Goal: Navigation & Orientation: Find specific page/section

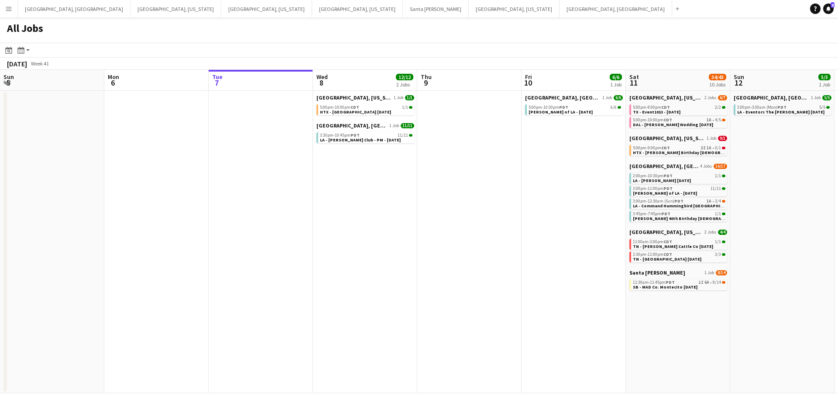
scroll to position [0, 234]
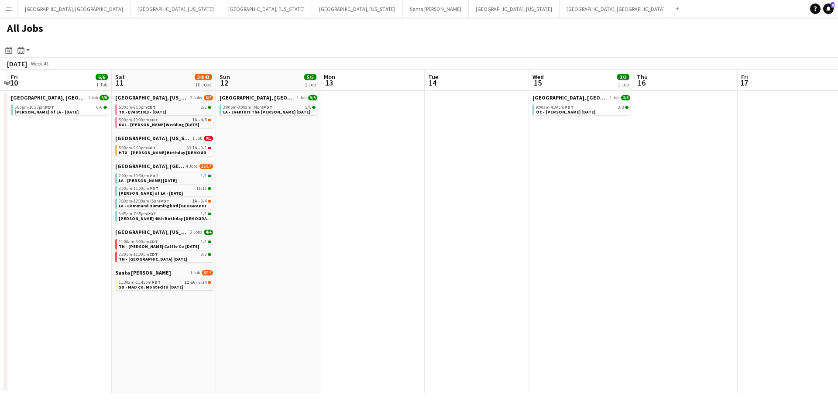
drag, startPoint x: 449, startPoint y: 233, endPoint x: 338, endPoint y: 249, distance: 112.6
click at [338, 249] on app-calendar-viewport "Tue 7 Wed 8 12/12 2 Jobs Thu 9 Fri 10 6/6 1 Job Sat 11 34/43 10 Jobs Sun 12 5/5…" at bounding box center [419, 232] width 838 height 324
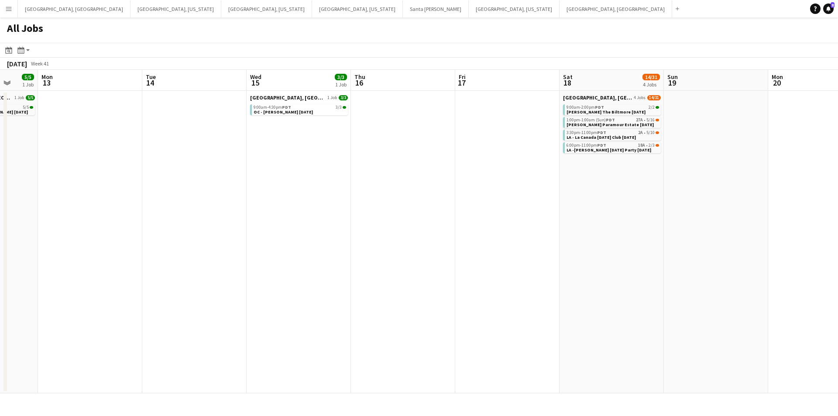
drag, startPoint x: 502, startPoint y: 248, endPoint x: 370, endPoint y: 248, distance: 131.4
click at [370, 248] on app-calendar-viewport "Thu 9 Fri 10 6/6 1 Job Sat 11 34/43 10 Jobs Sun 12 5/5 1 Job Mon 13 Tue 14 Wed …" at bounding box center [419, 232] width 838 height 324
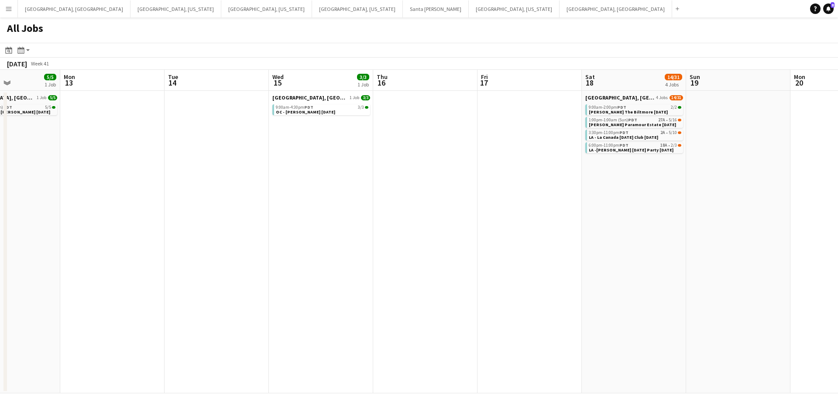
drag, startPoint x: 305, startPoint y: 198, endPoint x: 338, endPoint y: 193, distance: 33.5
click at [337, 193] on app-calendar-viewport "Thu 9 Fri 10 6/6 1 Job Sat 11 34/43 10 Jobs Sun 12 5/5 1 Job Mon 13 Tue 14 Wed …" at bounding box center [419, 232] width 838 height 324
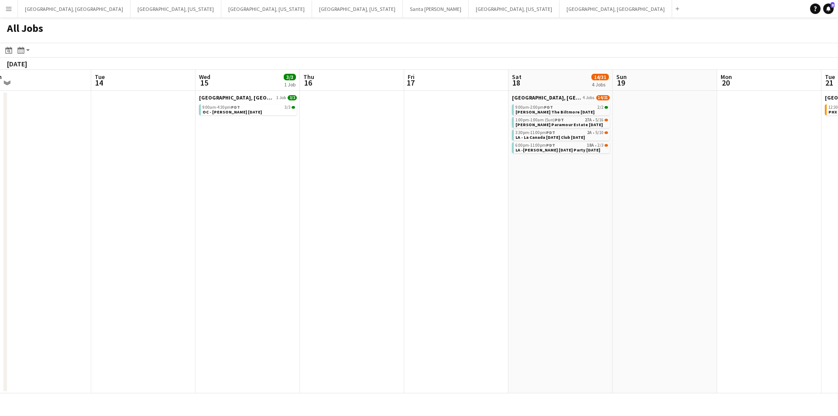
scroll to position [0, 342]
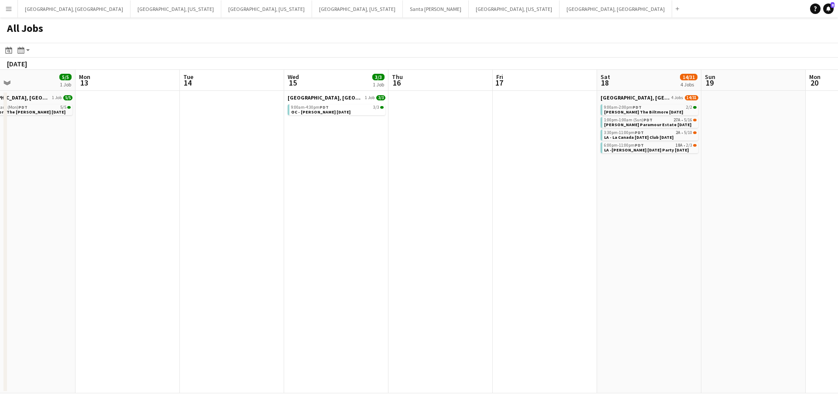
drag, startPoint x: 747, startPoint y: 233, endPoint x: 445, endPoint y: 208, distance: 302.3
click at [445, 208] on app-calendar-viewport "Thu 9 Fri 10 6/6 1 Job Sat 11 34/43 10 Jobs Sun 12 5/5 1 Job Mon 13 Tue 14 Wed …" at bounding box center [419, 232] width 838 height 324
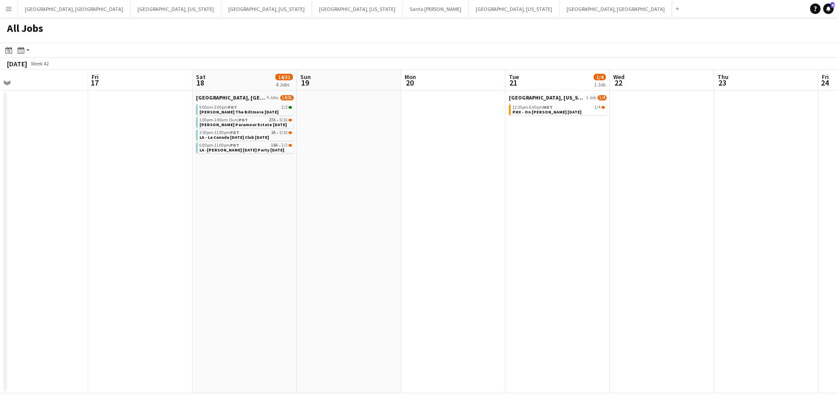
click at [413, 233] on app-all-jobs "All Jobs Date picker [DATE] [DATE] [DATE] M [DATE] T [DATE] W [DATE] T [DATE] F…" at bounding box center [419, 205] width 838 height 376
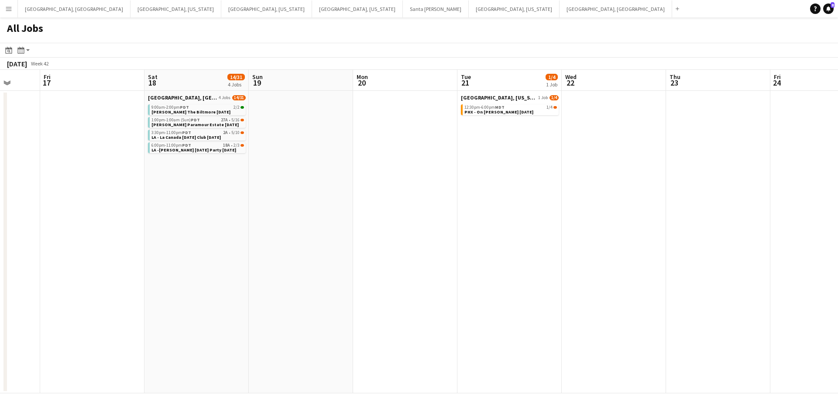
drag, startPoint x: 468, startPoint y: 275, endPoint x: 695, endPoint y: 245, distance: 229.0
click at [695, 245] on app-calendar-viewport "Tue 14 Wed 15 3/3 1 Job Thu 16 Fri 17 Sat 18 14/31 4 Jobs Sun 19 Mon 20 Tue 21 …" at bounding box center [419, 232] width 838 height 324
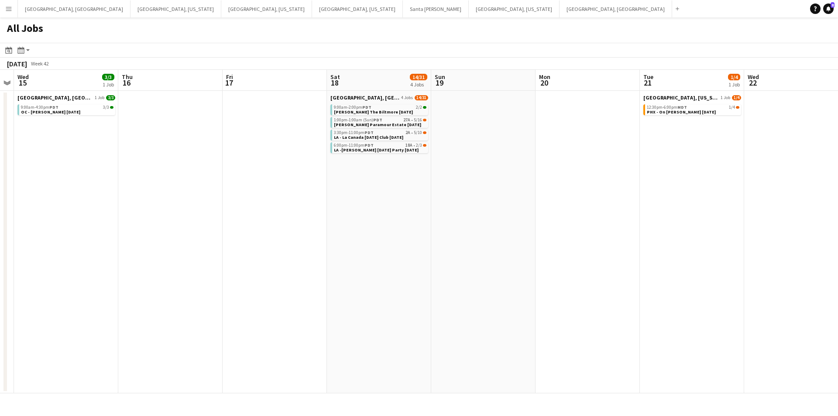
drag, startPoint x: 455, startPoint y: 247, endPoint x: 601, endPoint y: 226, distance: 147.7
click at [601, 226] on app-calendar-viewport "Mon 13 Tue 14 Wed 15 3/3 1 Job Thu 16 Fri 17 Sat 18 14/31 4 Jobs Sun 19 Mon 20 …" at bounding box center [419, 232] width 838 height 324
drag, startPoint x: 695, startPoint y: 243, endPoint x: 730, endPoint y: 244, distance: 34.9
click at [734, 243] on app-calendar-viewport "Mon 13 Tue 14 Wed 15 3/3 1 Job Thu 16 Fri 17 Sat 18 14/31 4 Jobs Sun 19 Mon 20 …" at bounding box center [419, 232] width 838 height 324
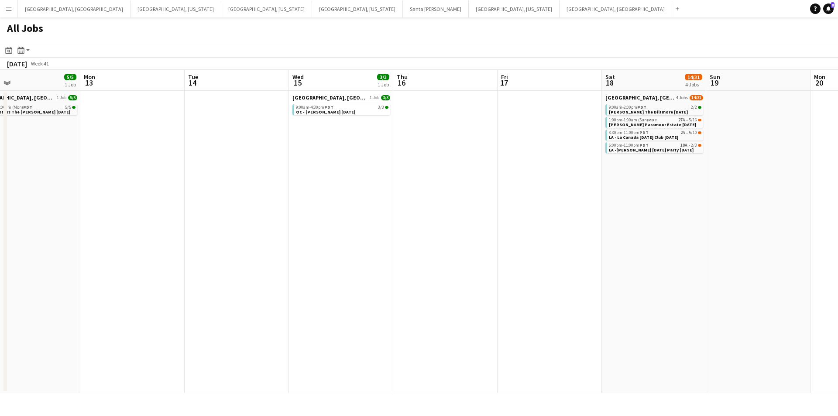
drag, startPoint x: 484, startPoint y: 254, endPoint x: 551, endPoint y: 241, distance: 67.5
click at [551, 241] on app-calendar-viewport "Fri 10 6/6 1 Job Sat 11 34/43 10 Jobs Sun 12 5/5 1 Job Mon 13 Tue 14 Wed 15 3/3…" at bounding box center [419, 232] width 838 height 324
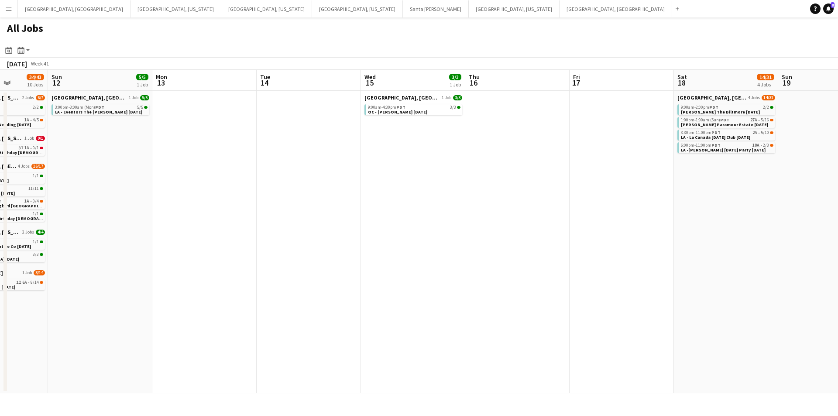
drag, startPoint x: 600, startPoint y: 239, endPoint x: 630, endPoint y: 239, distance: 30.1
click at [630, 239] on app-calendar-viewport "Thu 9 Fri 10 6/6 1 Job Sat 11 34/43 10 Jobs Sun 12 5/5 1 Job Mon 13 Tue 14 Wed …" at bounding box center [419, 232] width 838 height 324
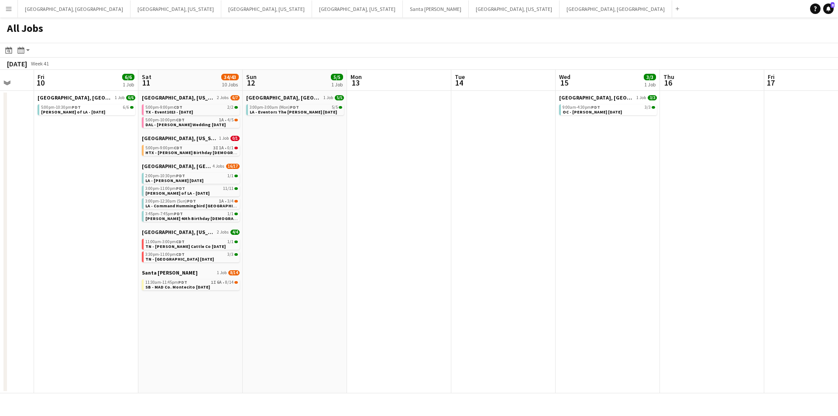
drag, startPoint x: 555, startPoint y: 245, endPoint x: 663, endPoint y: 237, distance: 108.2
click at [663, 237] on app-calendar-viewport "Wed 8 12/12 2 Jobs Thu 9 Fri 10 6/6 1 Job Sat 11 34/43 10 Jobs Sun 12 5/5 1 Job…" at bounding box center [419, 232] width 838 height 324
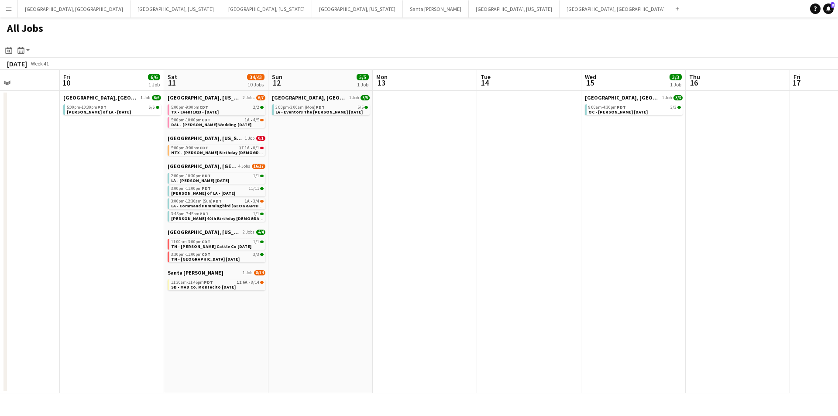
scroll to position [0, 326]
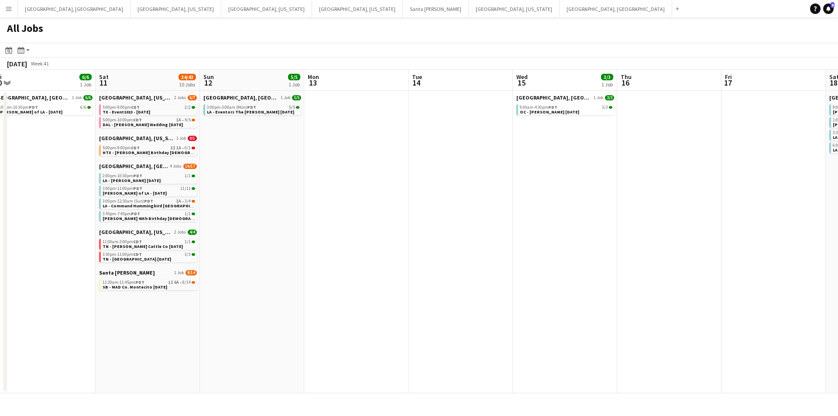
drag, startPoint x: 542, startPoint y: 239, endPoint x: 470, endPoint y: 239, distance: 71.6
click at [470, 239] on app-calendar-viewport "Tue 7 Wed 8 12/12 2 Jobs Thu 9 Fri 10 6/6 1 Job Sat 11 34/43 10 Jobs Sun 12 5/5…" at bounding box center [419, 232] width 838 height 324
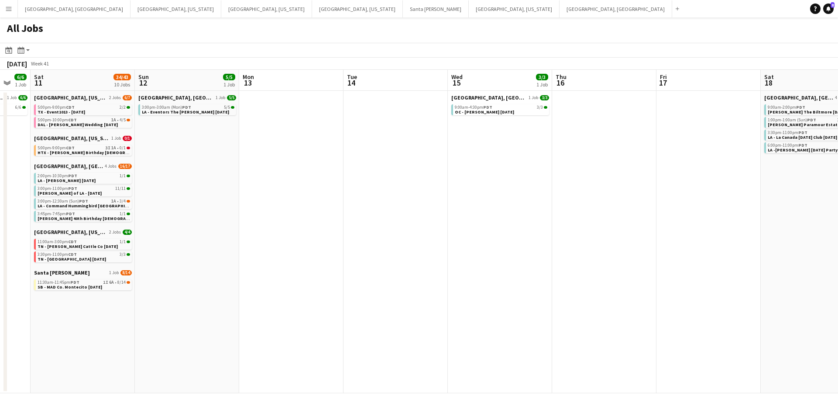
drag, startPoint x: 581, startPoint y: 211, endPoint x: 556, endPoint y: 210, distance: 24.5
click at [556, 210] on app-calendar-viewport "Tue 7 Wed 8 12/12 2 Jobs Thu 9 Fri 10 6/6 1 Job Sat 11 34/43 10 Jobs Sun 12 5/5…" at bounding box center [419, 232] width 838 height 324
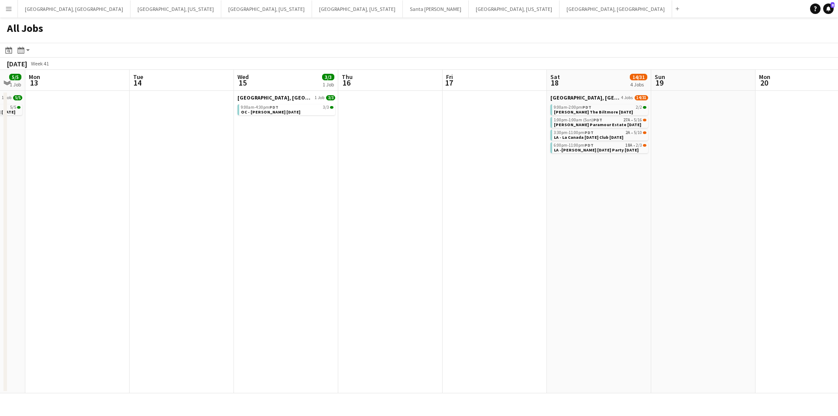
drag, startPoint x: 758, startPoint y: 199, endPoint x: 592, endPoint y: 208, distance: 166.6
click at [573, 201] on app-calendar-viewport "Thu 9 Fri 10 6/6 1 Job Sat 11 34/43 10 Jobs Sun 12 5/5 1 Job Mon 13 Tue 14 Wed …" at bounding box center [419, 232] width 838 height 324
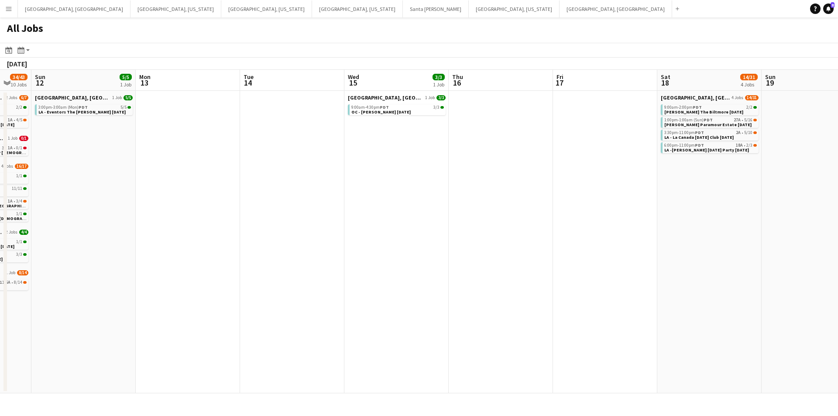
drag, startPoint x: 495, startPoint y: 236, endPoint x: 462, endPoint y: 237, distance: 32.3
click at [463, 237] on app-calendar-viewport "Thu 9 Fri 10 6/6 1 Job Sat 11 34/43 10 Jobs Sun 12 5/5 1 Job Mon 13 Tue 14 Wed …" at bounding box center [419, 232] width 838 height 324
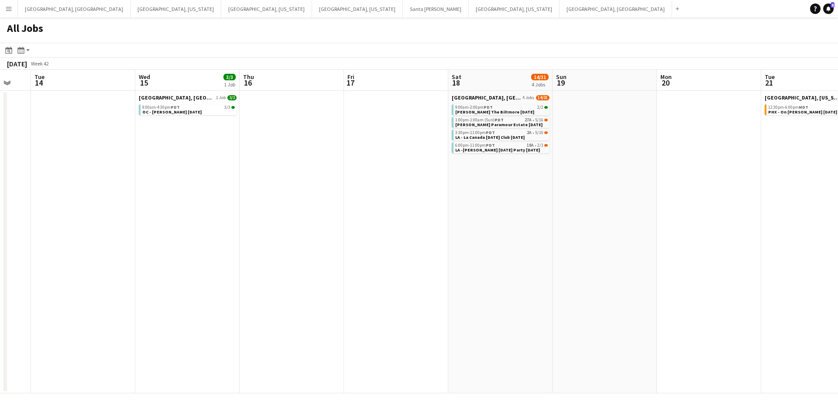
drag, startPoint x: 738, startPoint y: 229, endPoint x: 528, endPoint y: 228, distance: 210.4
click at [529, 228] on app-calendar-viewport "Sat 11 34/43 10 Jobs Sun 12 5/5 1 Job Mon 13 Tue 14 Wed 15 3/3 1 Job Thu 16 Fri…" at bounding box center [419, 232] width 838 height 324
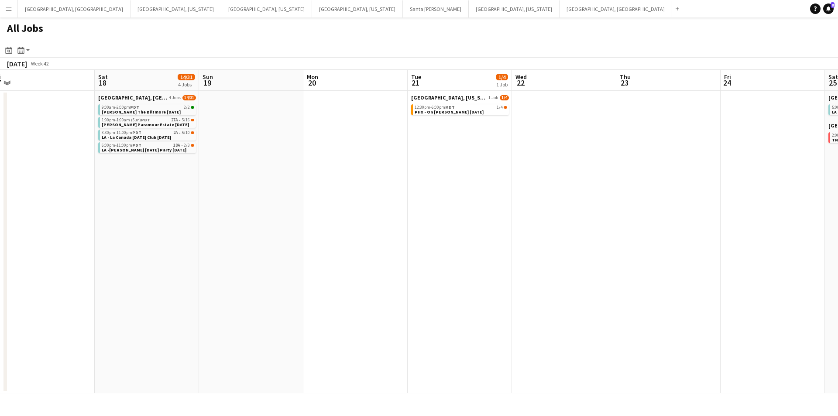
drag, startPoint x: 711, startPoint y: 226, endPoint x: 491, endPoint y: 240, distance: 220.9
click at [491, 240] on app-calendar-viewport "Mon 13 Tue 14 Wed 15 3/3 1 Job Thu 16 Fri 17 Sat 18 14/31 4 Jobs Sun 19 Mon 20 …" at bounding box center [419, 232] width 838 height 324
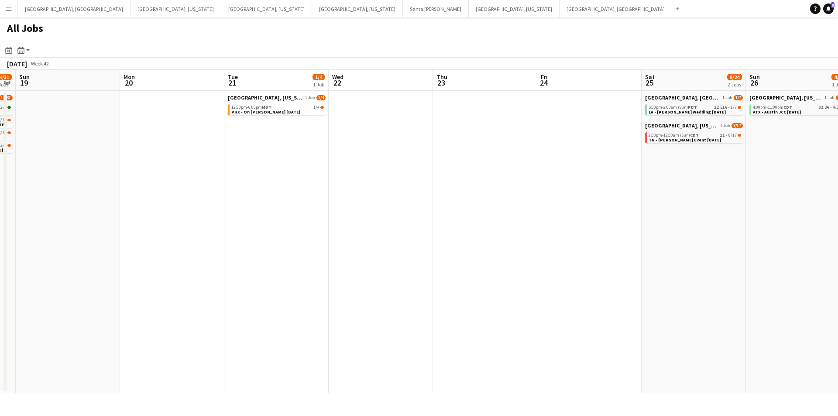
drag, startPoint x: 702, startPoint y: 225, endPoint x: 530, endPoint y: 238, distance: 172.1
click at [530, 238] on app-calendar-viewport "Wed 15 3/3 1 Job Thu 16 Fri 17 Sat 18 14/31 4 Jobs Sun 19 Mon 20 Tue 21 1/4 1 J…" at bounding box center [419, 232] width 838 height 324
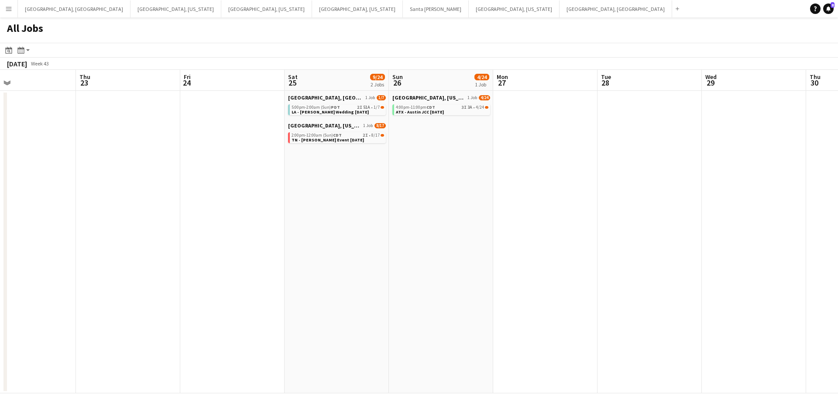
drag, startPoint x: 778, startPoint y: 197, endPoint x: 481, endPoint y: 216, distance: 297.9
click at [481, 216] on app-calendar-viewport "Sun 19 Mon 20 Tue 21 1/4 1 Job Wed 22 Thu 23 Fri 24 Sat 25 9/24 2 Jobs Sun 26 4…" at bounding box center [419, 232] width 838 height 324
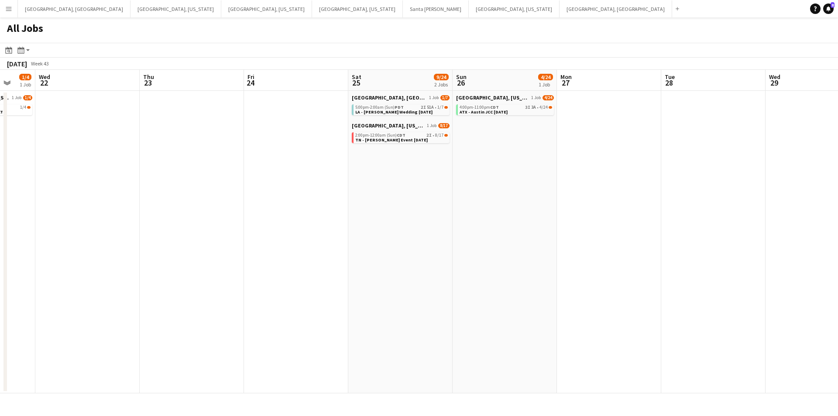
click at [418, 236] on app-all-jobs "All Jobs Date picker [DATE] [DATE] [DATE] M [DATE] T [DATE] W [DATE] T [DATE] F…" at bounding box center [419, 205] width 838 height 376
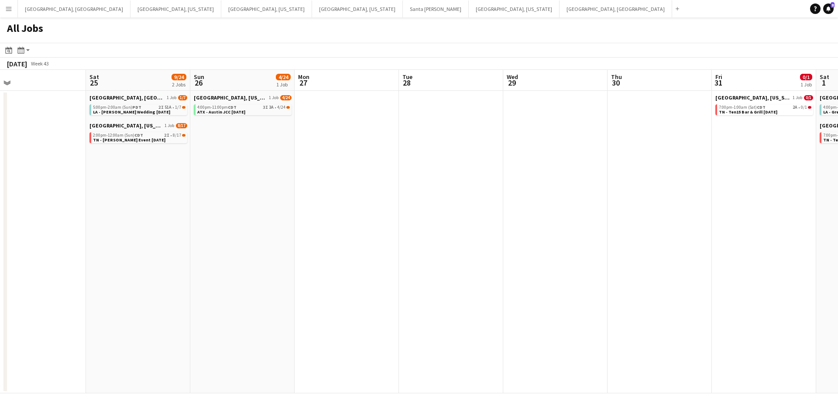
drag, startPoint x: 571, startPoint y: 217, endPoint x: 482, endPoint y: 225, distance: 89.9
click at [465, 223] on app-calendar-viewport "Tue 21 1/4 1 Job Wed 22 Thu 23 Fri 24 Sat 25 9/24 2 Jobs Sun 26 4/24 1 Job Mon …" at bounding box center [419, 232] width 838 height 324
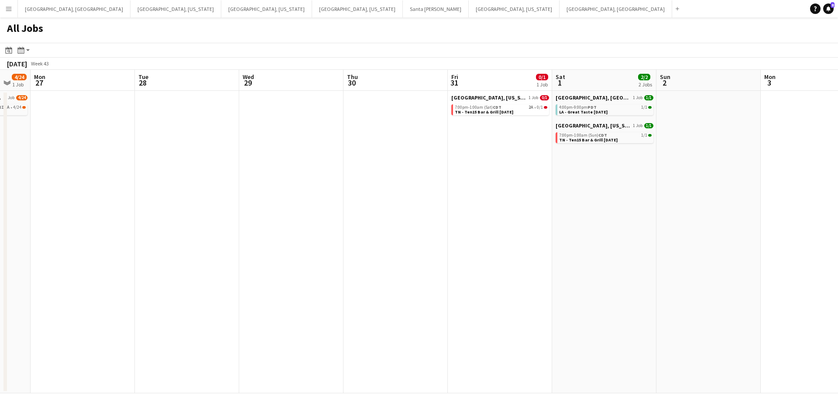
drag, startPoint x: 483, startPoint y: 224, endPoint x: 498, endPoint y: 222, distance: 14.9
click at [479, 224] on app-calendar-viewport "Thu 23 Fri 24 Sat 25 9/24 2 Jobs Sun 26 4/24 1 Job Mon 27 Tue 28 Wed 29 Thu 30 …" at bounding box center [419, 232] width 838 height 324
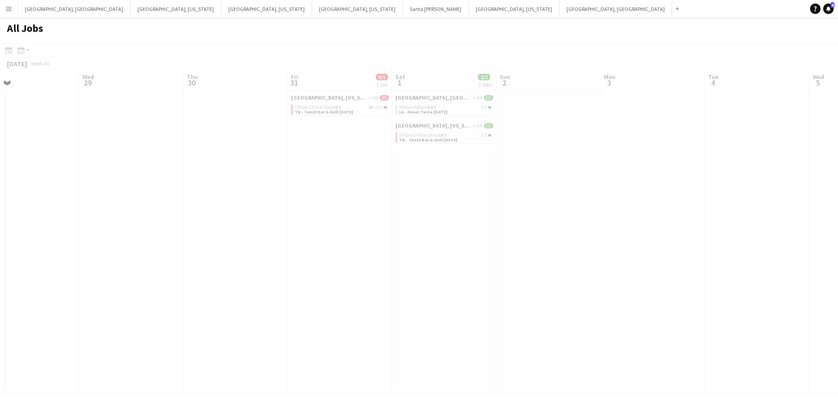
drag, startPoint x: 631, startPoint y: 213, endPoint x: 464, endPoint y: 213, distance: 167.2
click at [455, 213] on app-all-jobs "All Jobs Date picker [DATE] [DATE] [DATE] M [DATE] T [DATE] W [DATE] T [DATE] F…" at bounding box center [419, 205] width 838 height 376
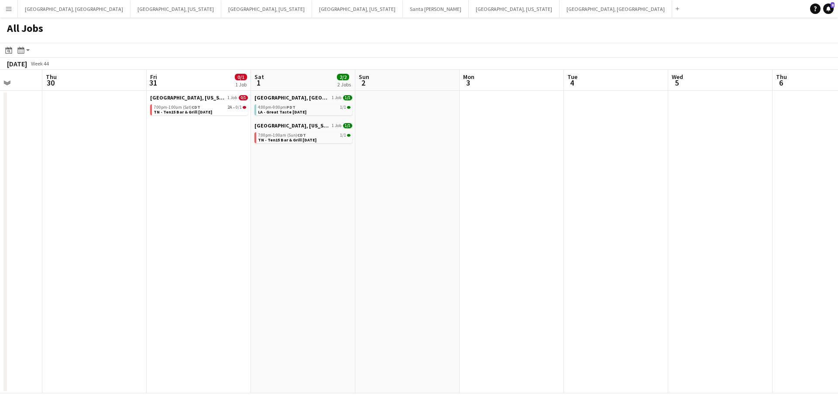
drag, startPoint x: 519, startPoint y: 212, endPoint x: 478, endPoint y: 213, distance: 41.0
click at [478, 213] on app-calendar-viewport "Sun 26 4/24 1 Job Mon 27 Tue 28 Wed 29 Thu 30 Fri 31 0/1 1 Job Sat 1 2/2 2 Jobs…" at bounding box center [419, 232] width 838 height 324
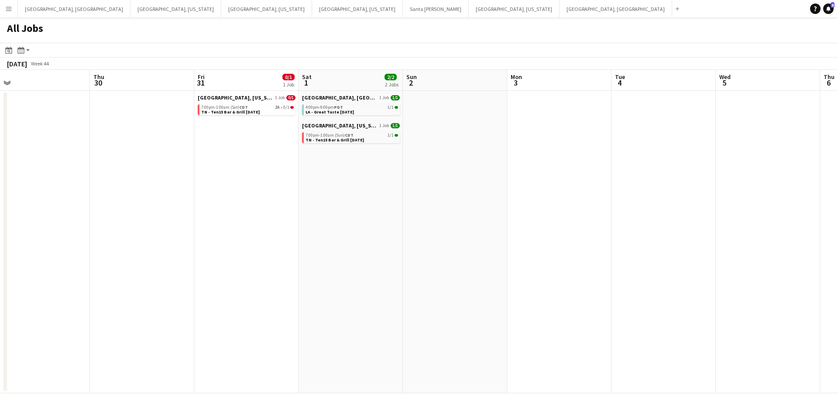
drag, startPoint x: 630, startPoint y: 213, endPoint x: 486, endPoint y: 218, distance: 144.2
click at [479, 218] on app-calendar-viewport "Sun 26 4/24 1 Job Mon 27 Tue 28 Wed 29 Thu 30 Fri 31 0/1 1 Job Sat 1 2/2 2 Jobs…" at bounding box center [419, 232] width 838 height 324
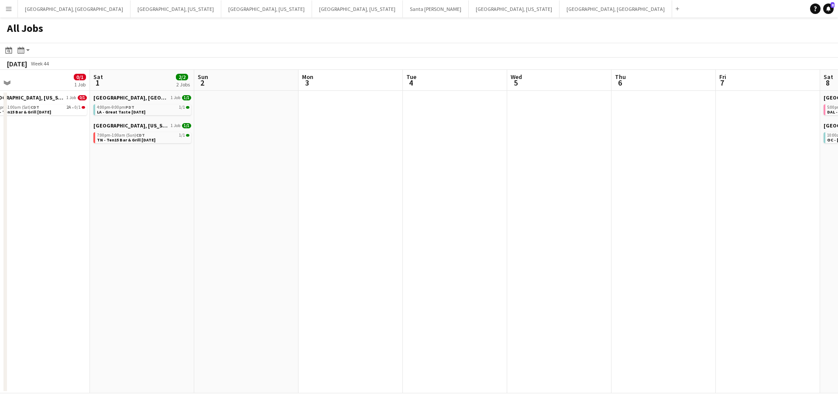
drag, startPoint x: 544, startPoint y: 222, endPoint x: 514, endPoint y: 227, distance: 29.6
click at [516, 226] on app-calendar-viewport "Tue 28 Wed 29 Thu 30 Fri 31 0/1 1 Job Sat 1 2/2 2 Jobs Sun 2 Mon 3 Tue 4 Wed 5 …" at bounding box center [419, 232] width 838 height 324
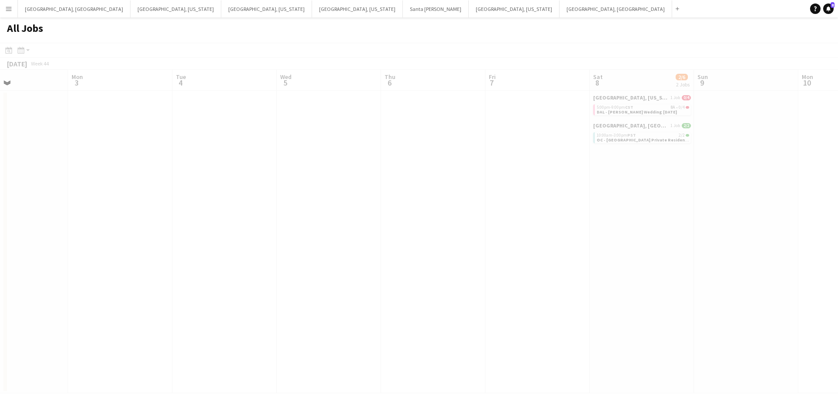
drag, startPoint x: 650, startPoint y: 224, endPoint x: 303, endPoint y: 224, distance: 347.5
click at [303, 224] on app-all-jobs "All Jobs Date picker [DATE] [DATE] [DATE] M [DATE] T [DATE] W [DATE] T [DATE] F…" at bounding box center [419, 205] width 838 height 376
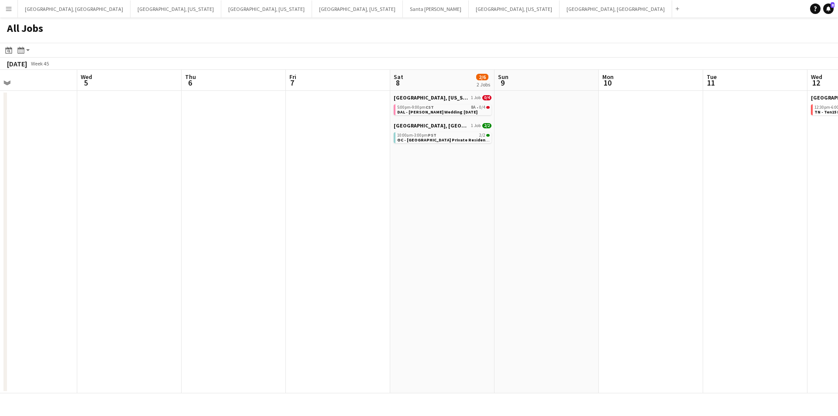
drag, startPoint x: 621, startPoint y: 216, endPoint x: 414, endPoint y: 216, distance: 207.4
click at [414, 216] on app-calendar-viewport "Fri 31 0/1 1 Job Sat 1 2/2 2 Jobs Sun 2 Mon 3 Tue 4 Wed 5 Thu 6 Fri 7 Sat 8 2/6…" at bounding box center [419, 232] width 838 height 324
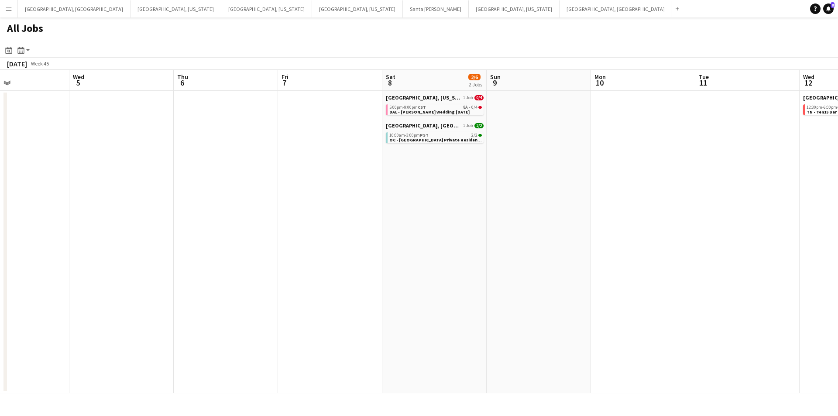
drag, startPoint x: 6, startPoint y: 2, endPoint x: 16, endPoint y: 6, distance: 10.8
click at [7, 2] on button "Menu" at bounding box center [8, 8] width 17 height 17
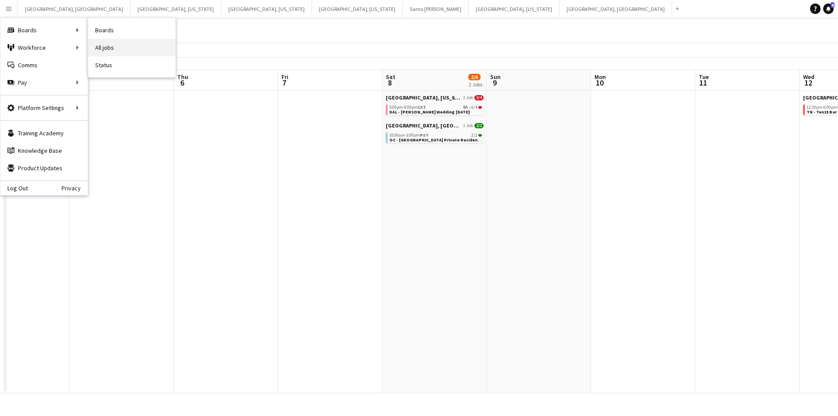
click at [124, 47] on link "All jobs" at bounding box center [131, 47] width 87 height 17
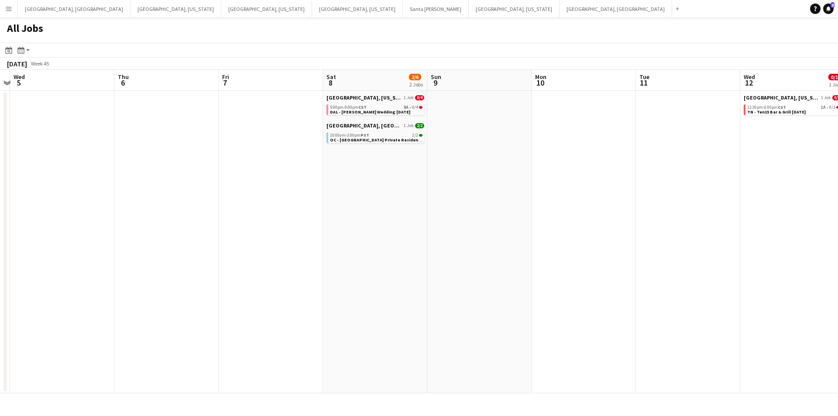
click at [152, 228] on app-all-jobs "All Jobs Date picker [DATE] [DATE] [DATE] M [DATE] T [DATE] W [DATE] T [DATE] F…" at bounding box center [419, 205] width 838 height 376
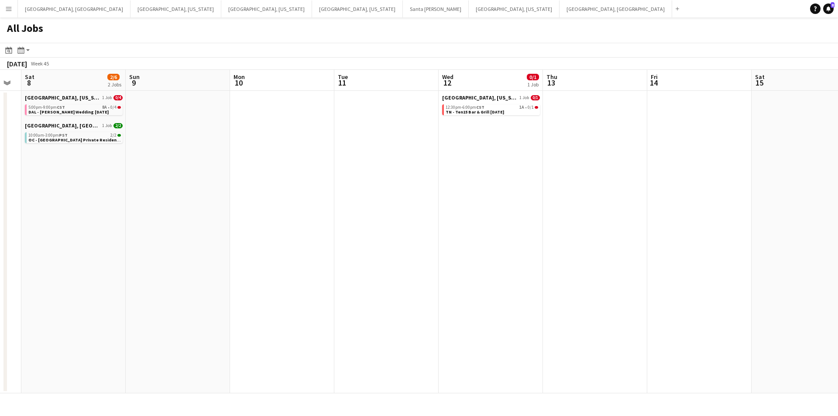
drag, startPoint x: 797, startPoint y: 192, endPoint x: 536, endPoint y: 202, distance: 261.3
click at [536, 202] on app-calendar-viewport "Wed 5 Thu 6 Fri 7 Sat 8 2/6 2 Jobs Sun 9 Mon 10 Tue 11 Wed 12 0/1 1 Job Thu 13 …" at bounding box center [419, 232] width 838 height 324
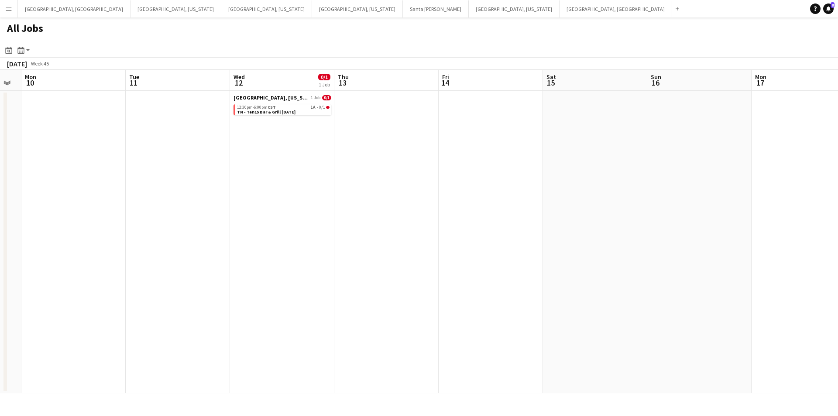
scroll to position [0, 293]
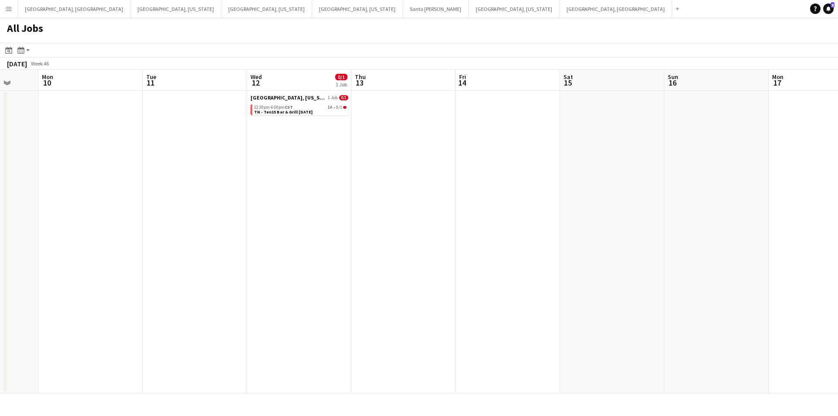
click at [221, 231] on app-all-jobs "All Jobs Date picker [DATE] [DATE] [DATE] M [DATE] T [DATE] W [DATE] T [DATE] F…" at bounding box center [419, 205] width 838 height 376
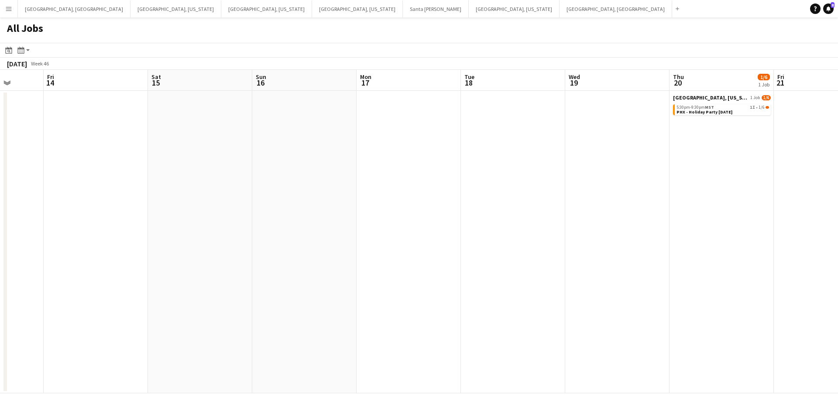
scroll to position [0, 256]
click at [332, 212] on app-all-jobs "All Jobs Date picker [DATE] [DATE] [DATE] M [DATE] T [DATE] W [DATE] T [DATE] F…" at bounding box center [419, 205] width 838 height 376
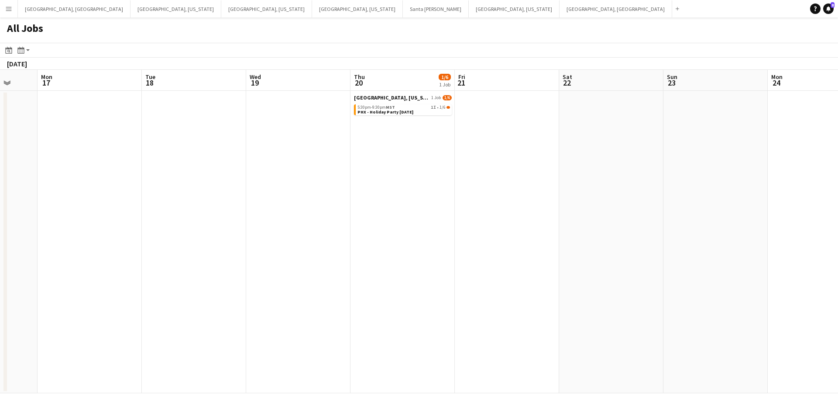
drag, startPoint x: 737, startPoint y: 222, endPoint x: 396, endPoint y: 222, distance: 340.5
click at [372, 223] on app-calendar-viewport "Thu 13 Fri 14 Sat 15 Sun 16 Mon 17 Tue 18 Wed 19 Thu 20 1/6 1 Job Fri 21 Sat 22…" at bounding box center [419, 232] width 838 height 324
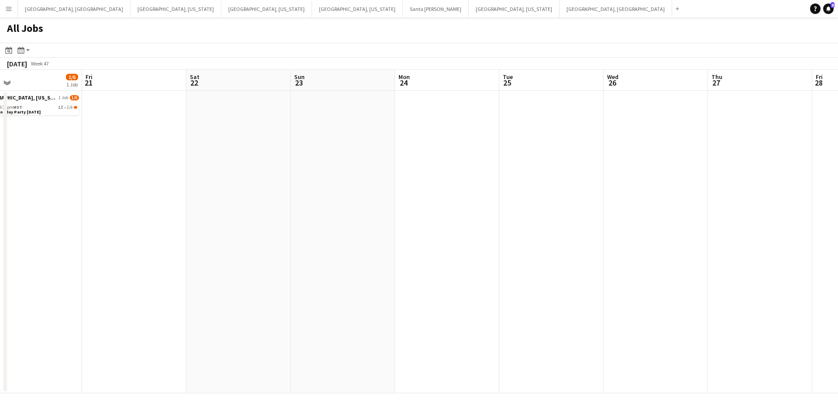
click at [468, 205] on app-all-jobs "All Jobs Date picker [DATE] [DATE] [DATE] M [DATE] T [DATE] W [DATE] T [DATE] F…" at bounding box center [419, 205] width 838 height 376
drag, startPoint x: 661, startPoint y: 178, endPoint x: 499, endPoint y: 186, distance: 162.1
click at [499, 186] on app-calendar-viewport "Tue 18 Wed 19 Thu 20 1/6 1 Job Fri 21 Sat 22 Sun 23 Mon 24 Tue 25 Wed 26 Thu 27…" at bounding box center [419, 232] width 838 height 324
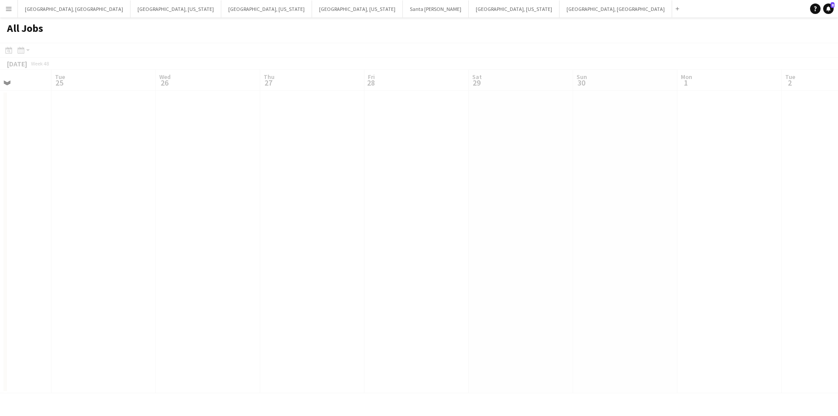
drag, startPoint x: 698, startPoint y: 142, endPoint x: 389, endPoint y: 170, distance: 310.4
click at [389, 170] on app-all-jobs "All Jobs Date picker [DATE] [DATE] [DATE] M [DATE] T [DATE] W [DATE] T [DATE] F…" at bounding box center [419, 205] width 838 height 376
drag, startPoint x: 735, startPoint y: 160, endPoint x: 591, endPoint y: 179, distance: 145.3
click at [485, 179] on app-calendar-viewport "Sat 22 Sun 23 Mon 24 Tue 25 Wed 26 Thu 27 Fri 28 Sat 29 Sun 30 Mon 1 Tue 2 Wed …" at bounding box center [419, 232] width 838 height 324
drag, startPoint x: 647, startPoint y: 176, endPoint x: 465, endPoint y: 190, distance: 182.7
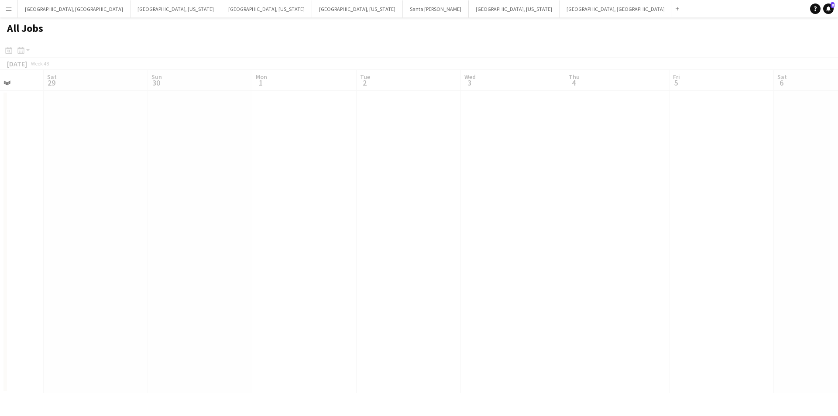
click at [465, 190] on app-all-jobs "All Jobs Date picker [DATE] [DATE] [DATE] M [DATE] T [DATE] W [DATE] T [DATE] F…" at bounding box center [419, 205] width 838 height 376
drag
click at [432, 187] on app-calendar-viewport "Wed 26 Thu 27 Fri 28 Sat 29 Sun 30 Mon 1 Tue 2 Wed 3 Thu 4 Fri 5 Sat 6 Sun 7 Mo…" at bounding box center [419, 232] width 838 height 324
click at [447, 180] on app-all-jobs "All Jobs Date picker [DATE] [DATE] [DATE] M [DATE] T [DATE] W [DATE] T [DATE] F…" at bounding box center [419, 205] width 838 height 376
click at [554, 185] on app-calendar-viewport "Sun 30 Mon 1 Tue 2 Wed 3 Thu 4 Fri 5 Sat 6 Sun 7 Mon 8 Tue 9 Wed 10 Thu 11 Fri …" at bounding box center [419, 232] width 838 height 324
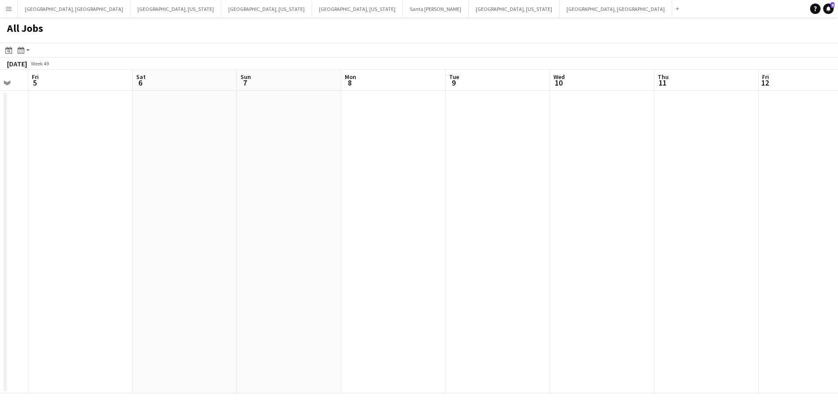
click at [371, 173] on app-all-jobs "All Jobs Date picker [DATE] [DATE] [DATE] M [DATE] T [DATE] W [DATE] T [DATE] F…" at bounding box center [419, 205] width 838 height 376
click at [408, 172] on app-calendar-viewport "Thu 4 Fri 5 Sat 6 Sun 7 Mon 8 Tue 9 Wed 10 Thu 11 Fri 12 Sat 13 Sun 14 Mon 15 T…" at bounding box center [419, 232] width 838 height 324
click at [336, 168] on app-all-jobs "All Jobs Date picker [DATE] [DATE] [DATE] M [DATE] T [DATE] W [DATE] T [DATE] F…" at bounding box center [419, 205] width 838 height 376
click at [474, 146] on app-calendar-viewport "Mon 8 Tue 9 Wed 10 Thu 11 Fri 12 Sat 13 Sun 14 Mon 15 Tue 16 Wed 17 Thu 18 Fri …" at bounding box center [419, 232] width 838 height 324
click at [407, 123] on app-all-jobs "All Jobs Date picker [DATE] [DATE] [DATE] M [DATE] T [DATE] W [DATE] T [DATE] F…" at bounding box center [419, 205] width 838 height 376
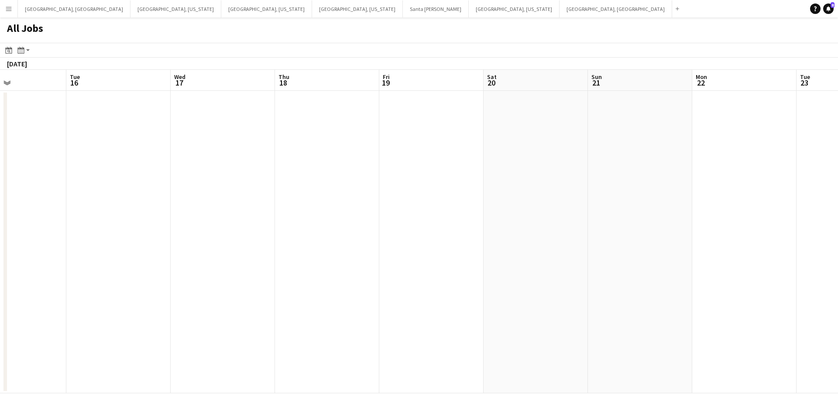
click at [377, 106] on app-calendar-viewport "Fri 12 Sat 13 Sun 14 Mon 15 Tue 16 Wed 17 Thu 18 Fri 19 Sat 20 Sun 21 Mon 22 Tu…" at bounding box center [419, 232] width 838 height 324
click at [551, 117] on app-all-jobs "All Jobs Date picker [DATE] [DATE] [DATE] M [DATE] T [DATE] W [DATE] T [DATE] F…" at bounding box center [419, 205] width 838 height 376
click at [546, 126] on app-calendar-viewport "Tue 16 Wed 17 Thu 18 Fri 19 Sat 20 Sun 21 Mon 22 Tue 23 Wed 24 Thu 25 Fri 26 Sa…" at bounding box center [419, 232] width 838 height 324
click at [474, 127] on app-all-jobs "All Jobs Date picker [DATE] [DATE] [DATE] M [DATE] T [DATE] W [DATE] T [DATE] F…" at bounding box center [419, 205] width 838 height 376
click at [497, 141] on app-calendar-viewport "Sat 20 Sun 21 Mon 22 Tue 23 Wed 24 Thu 25 Fri 26 Sat 27 Sun 28 Mon 29 Tue 30 We…" at bounding box center [419, 232] width 838 height 324
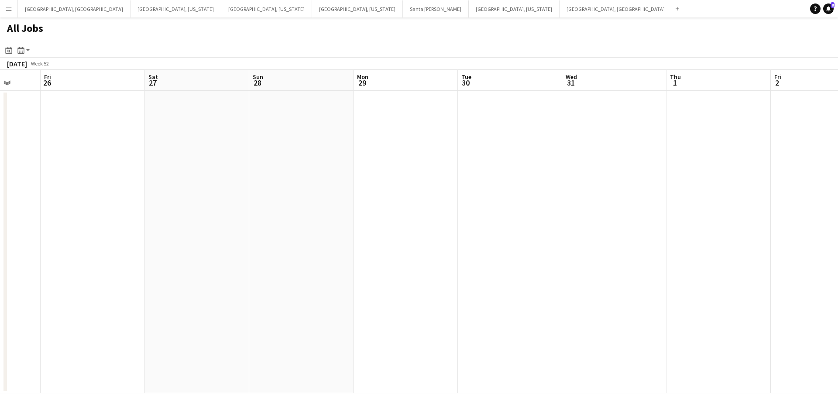
click at [444, 141] on app-calendar-viewport "Mon 22 Tue 23 Wed 24 Thu 25 Fri 26 Sat 27 Sun 28 Mon 29 Tue 30 Wed 31 Thu 1 Fri…" at bounding box center [419, 232] width 838 height 324
click at [541, 130] on app-calendar-viewport "Wed 24 Thu 25 Fri 26 Sat 27 Sun 28 Mon 29 Tue 30 Wed 31 Thu 1 Fri 2 Sat 3 Sun 4…" at bounding box center [419, 232] width 838 height 324
click at [358, 126] on app-all-jobs "All Jobs Date picker [DATE] [DATE] [DATE] M [DATE] T [DATE] W [DATE] T [DATE] F…" at bounding box center [419, 205] width 838 height 376
click at [310, 128] on app-calendar-viewport "Mon 29 Tue 30 Wed 31 Thu 1 Fri 2 Sat 3 Sun 4 Mon 5 Tue 6 Wed 7 Thu 8 Fri 9 Sat …" at bounding box center [419, 232] width 838 height 324
click at [399, 129] on app-all-jobs "All Jobs Date picker [DATE] [DATE] [DATE] M [DATE] T [DATE] W [DATE] T [DATE] F…" at bounding box center [419, 205] width 838 height 376
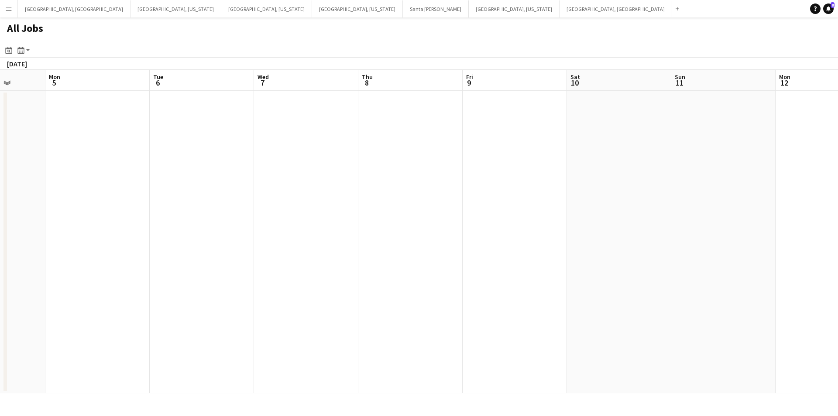
click at [400, 142] on app-calendar-viewport "Fri 2 Sat 3 Sun 4 Mon 5 Tue 6 Wed 7 Thu 8 Fri 9 Sat 10 Sun 11 Mon 12 Tue 13 Wed…" at bounding box center [419, 232] width 838 height 324
click at [537, 146] on app-calendar-viewport "Wed 31 Thu 1 Fri 2 Sat 3 Sun 4 Mon 5 Tue 6 Wed 7 Thu 8 Fri 9 Sat 10 Sun 11 Mon …" at bounding box center [419, 232] width 838 height 324
click at [473, 161] on app-calendar-viewport "Wed 31 Thu 1 Fri 2 Sat 3 Sun 4 Mon 5 Tue 6 Wed 7 Thu 8 Fri 9 Sat 10 Sun 11 Mon …" at bounding box center [419, 232] width 838 height 324
click at [692, 153] on app-calendar-viewport "Wed 31 Thu 1 Fri 2 Sat 3 Sun 4 Mon 5 Tue 6 Wed 7 Thu 8 Fri 9 Sat 10 Sun 11 Mon …" at bounding box center [419, 232] width 838 height 324
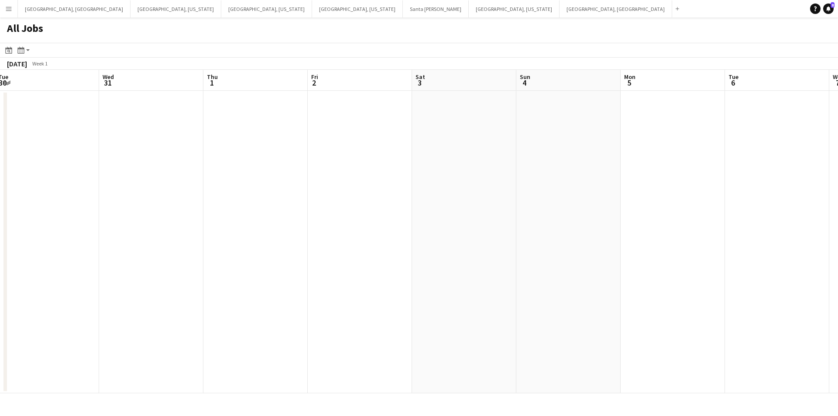
scroll to position [0, 236]
click at [485, 157] on app-calendar-viewport "Sat 27 Sun 28 Mon 29 Tue 30 Wed 31 Thu 1 Fri 2 Sat 3 Sun 4 Mon 5 Tue 6 Wed 7 Th…" at bounding box center [419, 232] width 838 height 324
click at [393, 210] on app-calendar-viewport "Sat 27 Sun 28 Mon 29 Tue 30 Wed 31 Thu 1 Fri 2 Sat 3 Sun 4 Mon 5 Tue 6 Wed 7 Th…" at bounding box center [419, 232] width 838 height 324
click at [482, 203] on app-calendar-viewport "Fri 26 Sat 27 Sun 28 Mon 29 Tue 30 Wed 31 Thu 1 Fri 2 Sat 3 Sun 4 Mon 5 Tue 6 W…" at bounding box center [419, 232] width 838 height 324
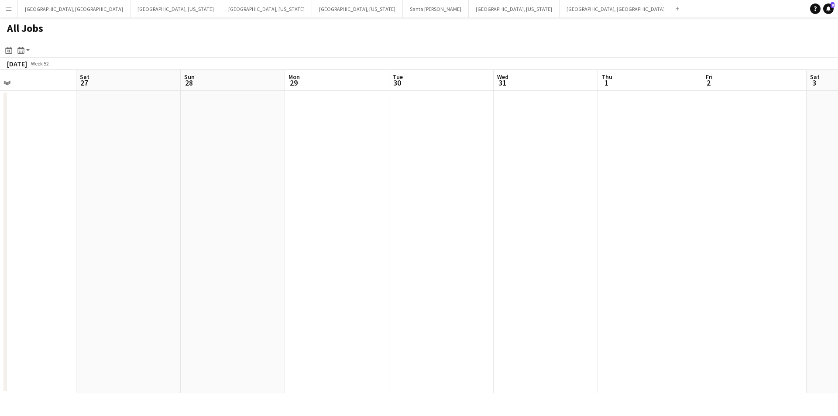
click at [366, 199] on app-calendar-viewport "Wed 24 Thu 25 Fri 26 Sat 27 Sun 28 Mon 29 Tue 30 Wed 31 Thu 1 Fri 2 Sat 3 Sun 4…" at bounding box center [419, 232] width 838 height 324
click at [587, 166] on app-calendar-viewport "Sun 21 Mon 22 Tue 23 Wed 24 Thu 25 Fri 26 Sat 27 Sun 28 Mon 29 Tue 30 Wed 31 Th…" at bounding box center [419, 232] width 838 height 324
click at [76, 170] on app-calendar-viewport "Sun 21 Mon 22 Tue 23 Wed 24 Thu 25 Fri 26 Sat 27 Sun 28 Mon 29 Tue 30 Wed 31 Th…" at bounding box center [419, 232] width 838 height 324
click at [354, 141] on app-calendar-viewport "Thu 25 Fri 26 Sat 27 Sun 28 Mon 29 Tue 30 Wed 31 Thu 1 Fri 2 Sat 3 Sun 4 Mon 5 …" at bounding box center [419, 232] width 838 height 324
click at [489, 157] on app-calendar-viewport "Tue 30 Wed 31 Thu 1 Fri 2 Sat 3 Sun 4 Mon 5 Tue 6 Wed 7 Thu 8 Fri 9 Sat 10 Sun …" at bounding box center [419, 232] width 838 height 324
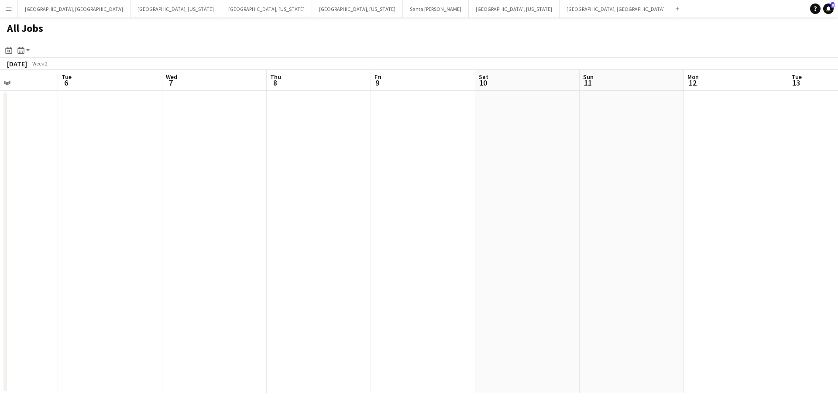
click at [357, 163] on app-calendar-viewport "Sat 3 Sun 4 Mon 5 Tue 6 Wed 7 Thu 8 Fri 9 Sat 10 Sun 11 Mon 12 Tue 13 Wed 14 Th…" at bounding box center [419, 232] width 838 height 324
click at [452, 167] on app-all-jobs "All Jobs Date picker [DATE] [DATE] [DATE] M [DATE] T [DATE] W [DATE] T [DATE] F…" at bounding box center [419, 205] width 838 height 376
click at [324, 153] on app-all-jobs "All Jobs Date picker [DATE] [DATE] [DATE] M [DATE] T [DATE] W [DATE] T [DATE] F…" at bounding box center [419, 205] width 838 height 376
click at [375, 163] on app-calendar-viewport "Wed 14 Thu 15 Fri 16 Sat 17 Sun 18 Mon 19 Tue 20 Wed 21 Thu 22 Fri 23 Sat 24 Su…" at bounding box center [419, 232] width 838 height 324
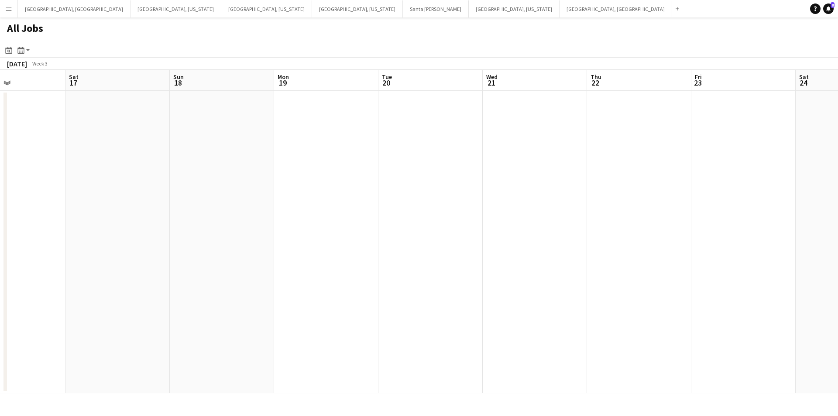
click at [207, 153] on app-all-jobs "All Jobs Date picker [DATE] [DATE] [DATE] M [DATE] T [DATE] W [DATE] T [DATE] F…" at bounding box center [419, 205] width 838 height 376
drag, startPoint x: 551, startPoint y: 215, endPoint x: 800, endPoint y: 176, distance: 252.8
click at [800, 176] on app-calendar-viewport "Wed 14 Thu 15 Fri 16 Sat 17 Sun 18 Mon 19 Tue 20 Wed 21 Thu 22 Fri 23 Sat 24 Su…" at bounding box center [419, 232] width 838 height 324
drag, startPoint x: 366, startPoint y: 178, endPoint x: 699, endPoint y: 159, distance: 334.1
click at [713, 160] on app-calendar-viewport "Sun 11 Mon 12 Tue 13 Wed 14 Thu 15 Fri 16 Sat 17 Sun 18 Mon 19 Tue 20 Wed 21 Th…" at bounding box center [419, 232] width 838 height 324
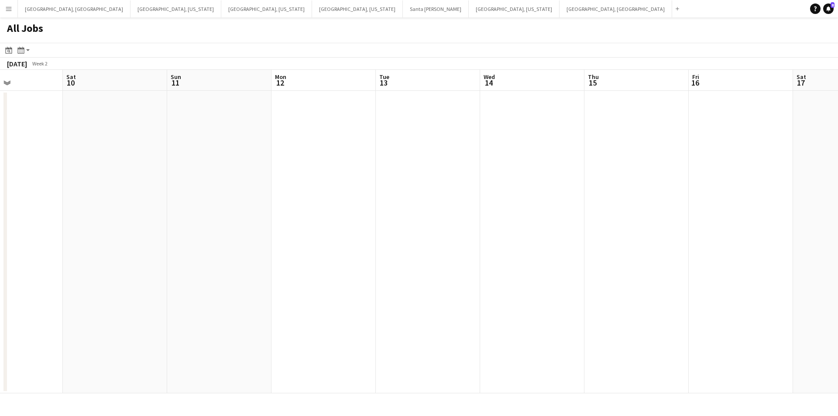
scroll to position [0, 264]
drag, startPoint x: 194, startPoint y: 275, endPoint x: 662, endPoint y: 240, distance: 469.3
click at [662, 240] on app-calendar-viewport "Sat 3 Sun 4 Mon 5 Tue 6 Wed 7 Thu 8 Fri 9 Sat 10 Sun 11 Mon 12 Tue 13 Wed 14 Th…" at bounding box center [419, 232] width 838 height 324
drag, startPoint x: 143, startPoint y: 220, endPoint x: 386, endPoint y: 222, distance: 243.2
click at [552, 214] on app-calendar-viewport "Wed 31 Thu 1 Fri 2 Sat 3 Sun 4 Mon 5 Tue 6 Wed 7 Thu 8 Fri 9 Sat 10 Sun 11 Mon …" at bounding box center [419, 232] width 838 height 324
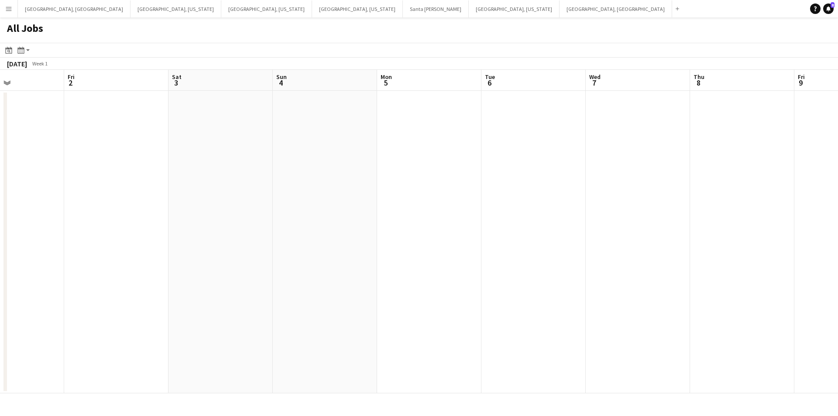
drag, startPoint x: 286, startPoint y: 238, endPoint x: 539, endPoint y: 239, distance: 252.8
click at [539, 239] on app-calendar-viewport "Tue 30 Wed 31 Thu 1 Fri 2 Sat 3 Sun 4 Mon 5 Tue 6 Wed 7 Thu 8 Fri 9 Sat 10 Sun …" at bounding box center [419, 232] width 838 height 324
drag, startPoint x: 213, startPoint y: 244, endPoint x: 485, endPoint y: 233, distance: 272.2
click at [502, 236] on app-calendar-viewport "Sat 27 Sun 28 Mon 29 Tue 30 Wed 31 Thu 1 Fri 2 Sat 3 Sun 4 Mon 5 Tue 6 Wed 7 Th…" at bounding box center [419, 232] width 838 height 324
drag, startPoint x: 405, startPoint y: 229, endPoint x: 675, endPoint y: 222, distance: 270.8
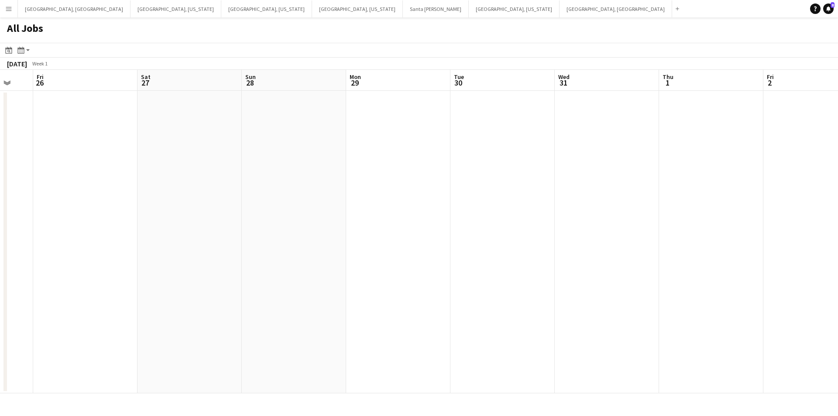
click at [675, 222] on app-calendar-viewport "Wed 24 Thu 25 Fri 26 Sat 27 Sun 28 Mon 29 Tue 30 Wed 31 Thu 1 Fri 2 Sat 3 Sun 4…" at bounding box center [419, 232] width 838 height 324
drag, startPoint x: 353, startPoint y: 220, endPoint x: 503, endPoint y: 223, distance: 149.8
click at [503, 223] on app-calendar-viewport "Sun 21 Mon 22 Tue 23 Wed 24 Thu 25 Fri 26 Sat 27 Sun 28 Mon 29 Tue 30 Wed 31 Th…" at bounding box center [419, 232] width 838 height 324
drag, startPoint x: 347, startPoint y: 219, endPoint x: 705, endPoint y: 223, distance: 357.6
click at [705, 223] on app-calendar-viewport "Sat 20 Sun 21 Mon 22 Tue 23 Wed 24 Thu 25 Fri 26 Sat 27 Sun 28 Mon 29 Tue 30 We…" at bounding box center [419, 232] width 838 height 324
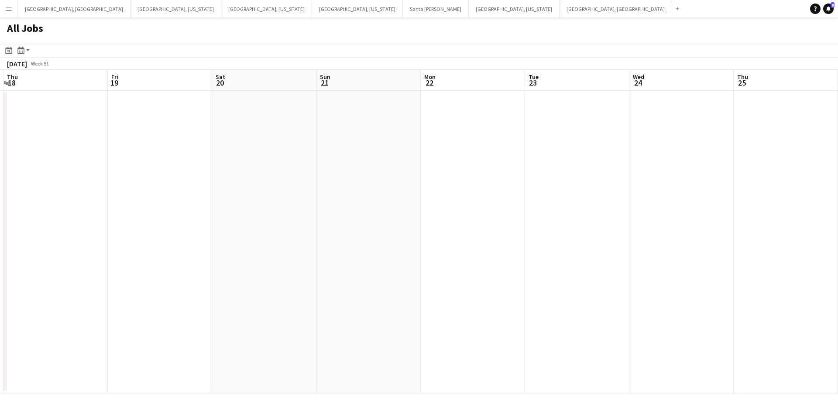
drag, startPoint x: 254, startPoint y: 264, endPoint x: 544, endPoint y: 212, distance: 294.1
click at [543, 220] on app-calendar-viewport "Tue 16 Wed 17 Thu 18 Fri 19 Sat 20 Sun 21 Mon 22 Tue 23 Wed 24 Thu 25 Fri 26 Sa…" at bounding box center [419, 232] width 838 height 324
drag, startPoint x: 214, startPoint y: 207, endPoint x: 359, endPoint y: 208, distance: 145.4
click at [352, 207] on app-calendar-viewport "Sat 13 Sun 14 Mon 15 Tue 16 Wed 17 Thu 18 Fri 19 Sat 20 Sun 21 Mon 22 Tue 23 We…" at bounding box center [419, 232] width 838 height 324
drag, startPoint x: 337, startPoint y: 271, endPoint x: 498, endPoint y: 310, distance: 165.4
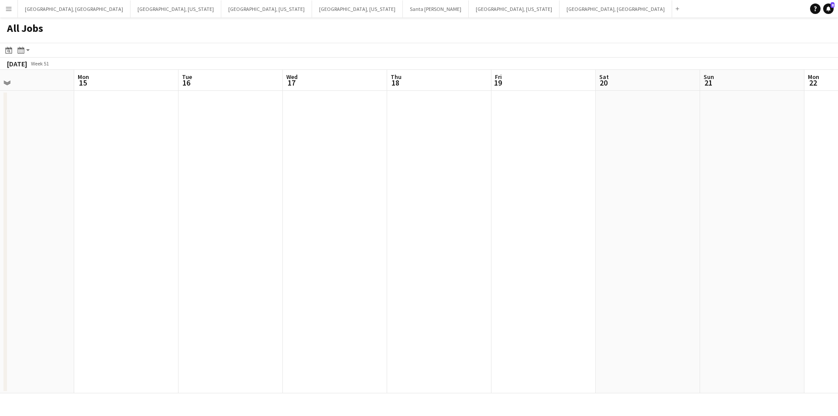
click at [468, 310] on app-calendar-viewport "Fri 12 Sat 13 Sun 14 Mon 15 Tue 16 Wed 17 Thu 18 Fri 19 Sat 20 Sun 21 Mon 22 Tu…" at bounding box center [419, 232] width 838 height 324
drag, startPoint x: 344, startPoint y: 297, endPoint x: 777, endPoint y: 248, distance: 435.9
click at [778, 249] on app-calendar-viewport "Thu 11 Fri 12 Sat 13 Sun 14 Mon 15 Tue 16 Wed 17 Thu 18 Fri 19 Sat 20 Sun 21 Mo…" at bounding box center [419, 232] width 838 height 324
drag, startPoint x: 335, startPoint y: 256, endPoint x: 685, endPoint y: 230, distance: 350.2
click at [685, 230] on app-calendar-viewport "Sun 7 Mon 8 Tue 9 Wed 10 Thu 11 Fri 12 Sat 13 Sun 14 Mon 15 Tue 16 Wed 17 Thu 1…" at bounding box center [419, 232] width 838 height 324
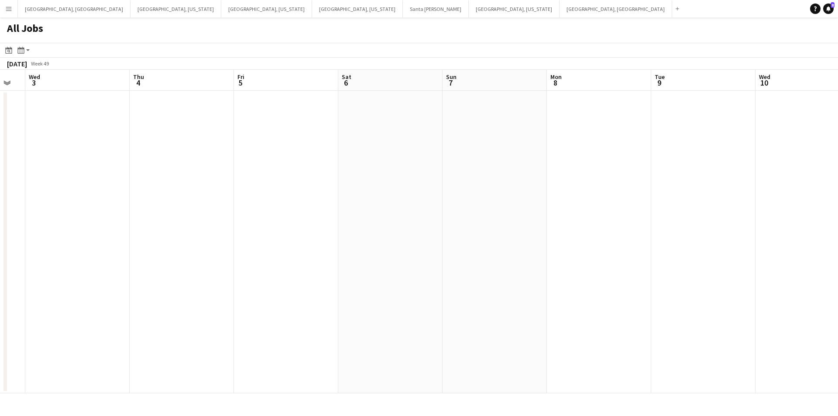
drag, startPoint x: 574, startPoint y: 169, endPoint x: 618, endPoint y: 162, distance: 44.6
click at [618, 162] on app-calendar-viewport "Sun 30 Mon 1 Tue 2 Wed 3 Thu 4 Fri 5 Sat 6 Sun 7 Mon 8 Tue 9 Wed 10 Thu 11 Fri …" at bounding box center [419, 232] width 838 height 324
drag, startPoint x: 239, startPoint y: 235, endPoint x: 602, endPoint y: 192, distance: 365.7
click at [602, 192] on app-calendar-viewport "Tue 25 Wed 26 Thu 27 Fri 28 Sat 29 Sun 30 Mon 1 Tue 2 Wed 3 Thu 4 Fri 5 Sat 6 S…" at bounding box center [419, 232] width 838 height 324
drag, startPoint x: 489, startPoint y: 219, endPoint x: 600, endPoint y: 209, distance: 111.3
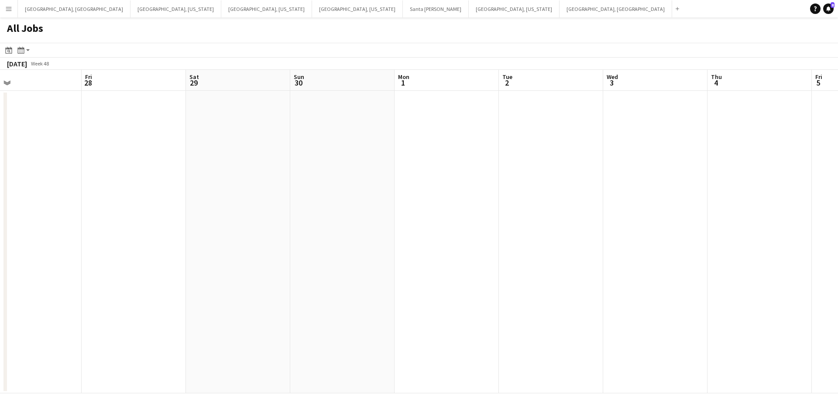
click at [600, 209] on app-calendar-viewport "Tue 25 Wed 26 Thu 27 Fri 28 Sat 29 Sun 30 Mon 1 Tue 2 Wed 3 Thu 4 Fri 5 Sat 6 S…" at bounding box center [419, 232] width 838 height 324
click at [27, 54] on app-action-btn "Month view / Day view" at bounding box center [24, 50] width 16 height 10
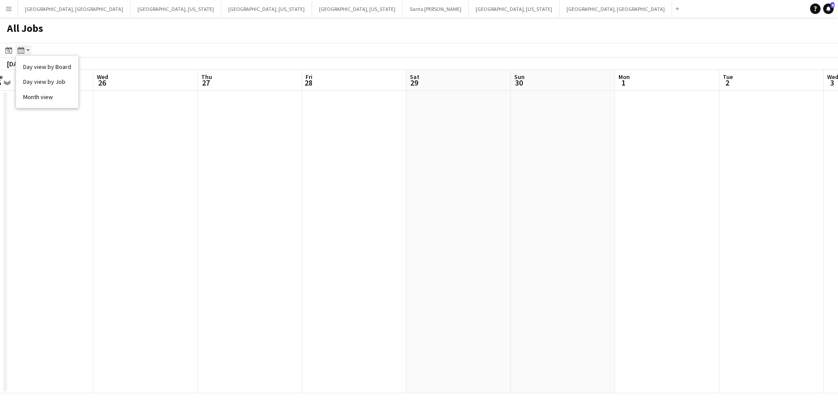
click at [27, 51] on app-action-btn "Month view / Day view" at bounding box center [24, 50] width 16 height 10
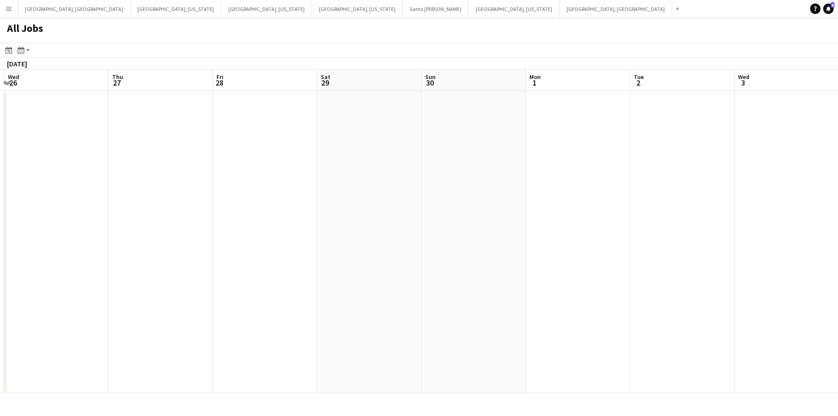
drag, startPoint x: 132, startPoint y: 189, endPoint x: 749, endPoint y: 120, distance: 620.4
click at [788, 107] on app-calendar-viewport "Sun 23 Mon 24 Tue 25 Wed 26 Thu 27 Fri 28 Sat 29 Sun 30 Mon 1 Tue 2 Wed 3 Thu 4…" at bounding box center [419, 232] width 838 height 324
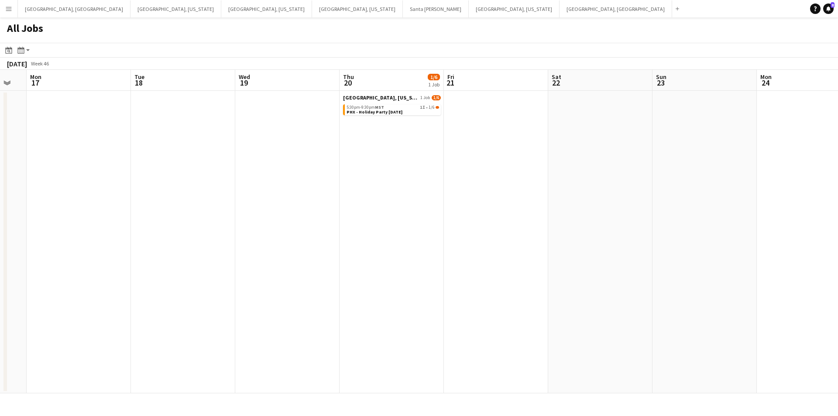
drag, startPoint x: 253, startPoint y: 222, endPoint x: 532, endPoint y: 221, distance: 279.0
click at [532, 221] on app-calendar-viewport "Sat 15 Sun 16 Mon 17 Tue 18 Wed 19 Thu 20 1/6 1 Job Fri 21 Sat 22 Sun 23 Mon 24…" at bounding box center [419, 232] width 838 height 324
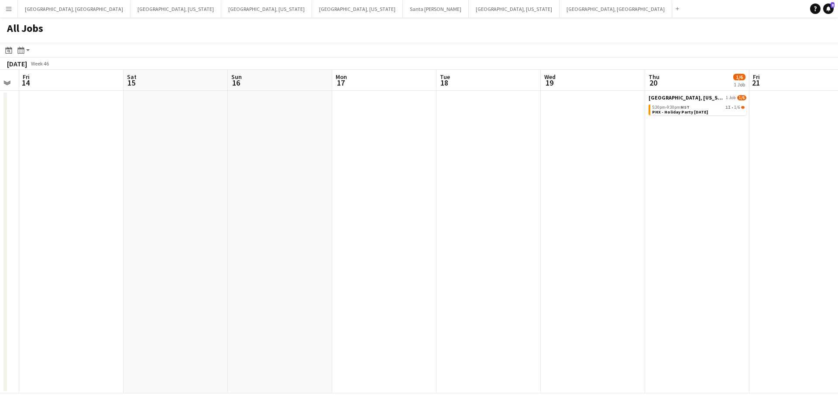
drag, startPoint x: 189, startPoint y: 261, endPoint x: 272, endPoint y: 244, distance: 85.1
click at [272, 244] on app-calendar-viewport "Wed 12 0/1 1 Job Thu 13 Fri 14 Sat 15 Sun 16 Mon 17 Tue 18 Wed 19 Thu 20 1/6 1 …" at bounding box center [419, 232] width 838 height 324
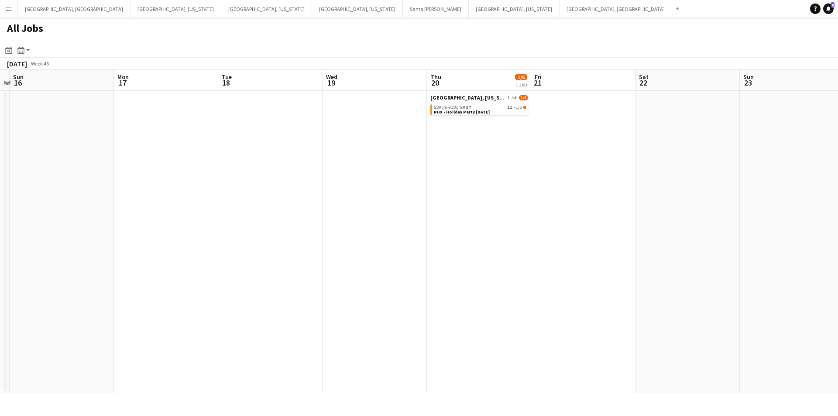
drag, startPoint x: 573, startPoint y: 190, endPoint x: 552, endPoint y: 195, distance: 21.1
click at [552, 195] on app-calendar-viewport "Wed 12 0/1 1 Job Thu 13 Fri 14 Sat 15 Sun 16 Mon 17 Tue 18 Wed 19 Thu 20 1/6 1 …" at bounding box center [419, 232] width 838 height 324
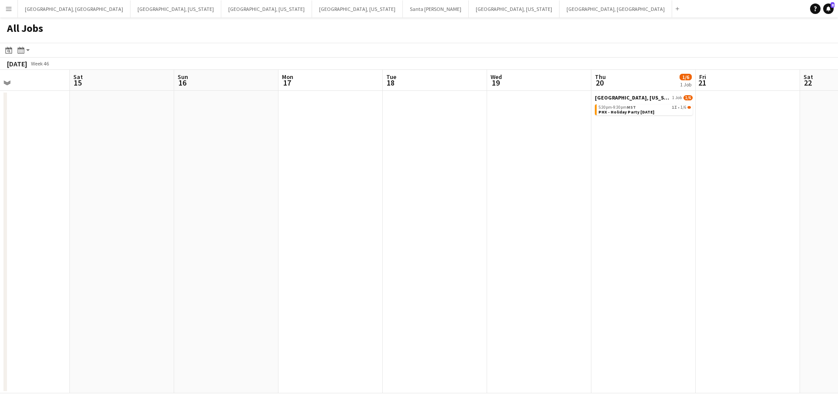
click at [663, 159] on app-calendar-viewport "Wed 12 0/1 1 Job Thu 13 Fri 14 Sat 15 Sun 16 Mon 17 Tue 18 Wed 19 Thu 20 1/6 1 …" at bounding box center [419, 232] width 838 height 324
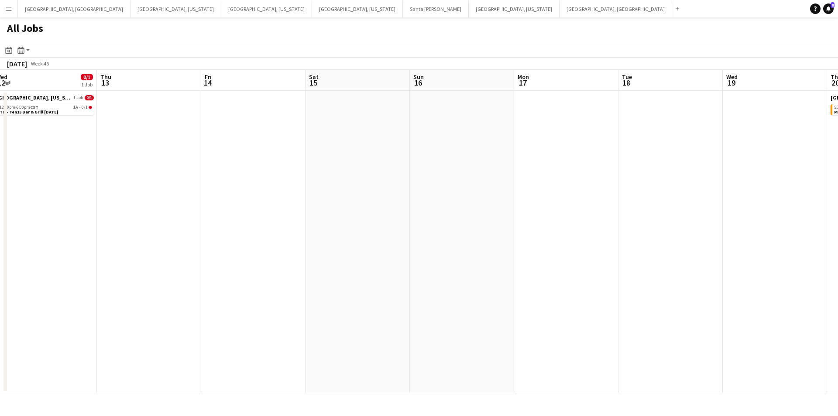
click at [344, 203] on app-calendar-viewport "Mon 10 Tue 11 Wed 12 0/1 1 Job Thu 13 Fri 14 Sat 15 Sun 16 Mon 17 Tue 18 Wed 19…" at bounding box center [419, 232] width 838 height 324
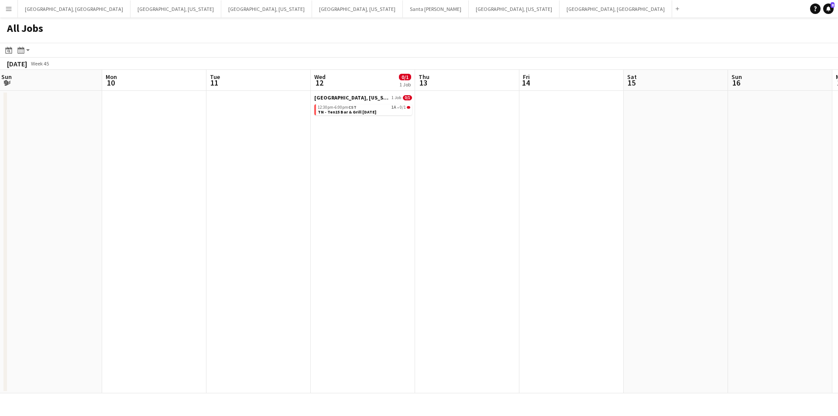
scroll to position [0, 252]
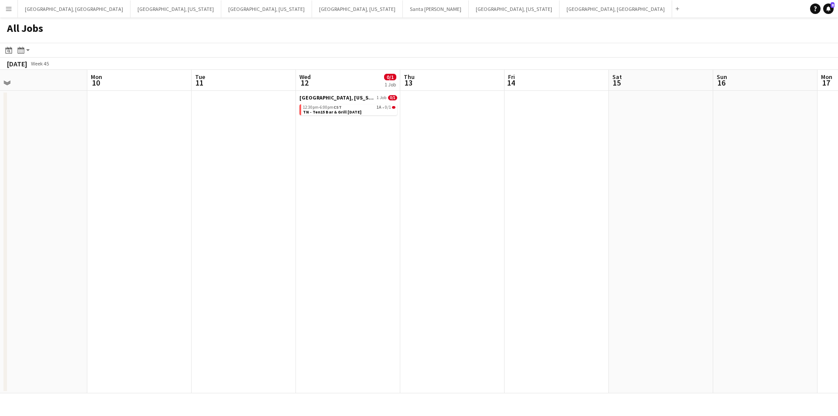
drag, startPoint x: 380, startPoint y: 210, endPoint x: 520, endPoint y: 213, distance: 139.7
click at [530, 210] on app-calendar-viewport "Fri 7 Sat 8 2/6 2 Jobs Sun 9 Mon 10 Tue 11 Wed 12 0/1 1 Job Thu 13 Fri 14 Sat 1…" at bounding box center [419, 232] width 838 height 324
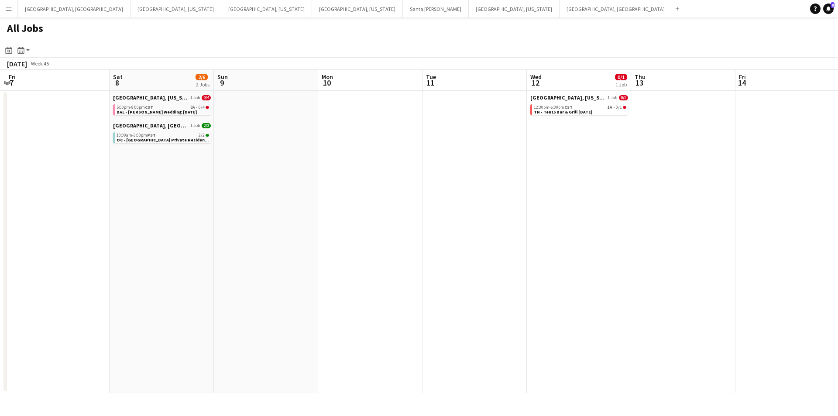
drag, startPoint x: 258, startPoint y: 251, endPoint x: 507, endPoint y: 242, distance: 249.5
click at [507, 242] on app-calendar-viewport "Wed 5 Thu 6 Fri 7 Sat 8 2/6 2 Jobs Sun 9 Mon 10 Tue 11 Wed 12 0/1 1 Job Thu 13 …" at bounding box center [419, 232] width 838 height 324
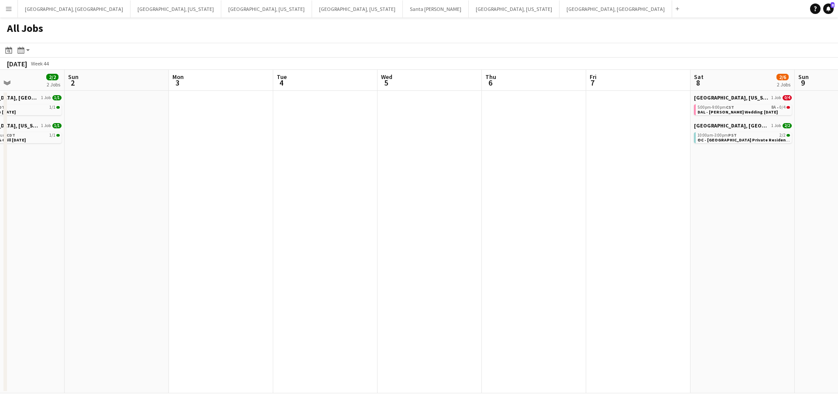
drag, startPoint x: 320, startPoint y: 257, endPoint x: 640, endPoint y: 265, distance: 319.7
click at [719, 259] on app-calendar-viewport "Thu 30 Fri 31 0/1 1 Job Sat 1 2/2 2 Jobs Sun 2 Mon 3 Tue 4 Wed 5 Thu 6 Fri 7 Sa…" at bounding box center [419, 232] width 838 height 324
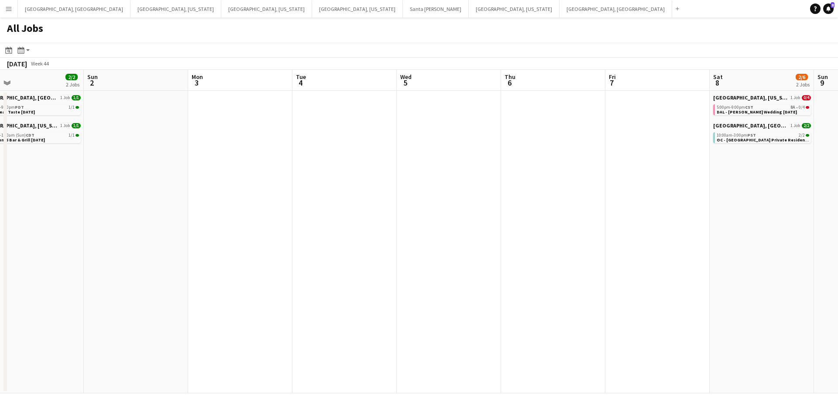
drag, startPoint x: 337, startPoint y: 258, endPoint x: 534, endPoint y: 228, distance: 198.3
click at [534, 228] on app-calendar-viewport "Thu 30 Fri 31 0/1 1 Job Sat 1 2/2 2 Jobs Sun 2 Mon 3 Tue 4 Wed 5 Thu 6 Fri 7 Sa…" at bounding box center [419, 232] width 838 height 324
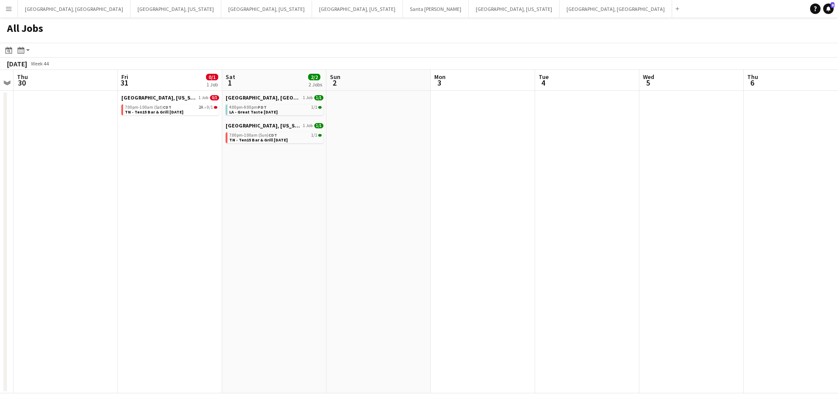
drag, startPoint x: 465, startPoint y: 254, endPoint x: 520, endPoint y: 254, distance: 54.6
click at [521, 251] on app-calendar-viewport "Tue 28 Wed 29 Thu 30 Fri 31 0/1 1 Job Sat 1 2/2 2 Jobs Sun 2 Mon 3 Tue 4 Wed 5 …" at bounding box center [419, 232] width 838 height 324
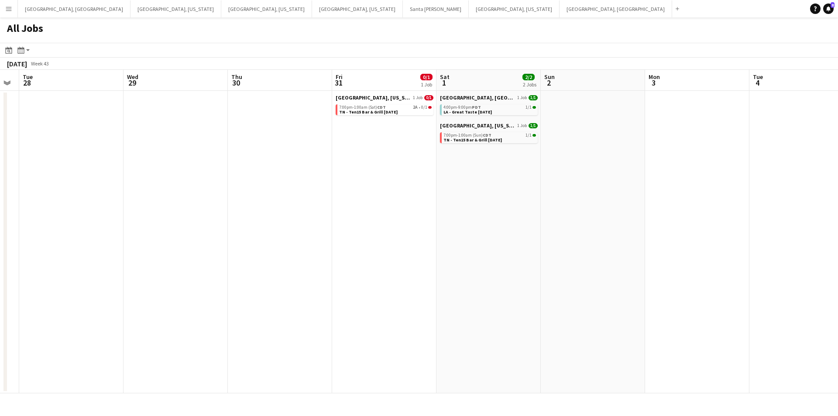
drag, startPoint x: 359, startPoint y: 268, endPoint x: 636, endPoint y: 220, distance: 280.9
click at [636, 220] on app-calendar-viewport "Sat 25 9/24 2 Jobs Sun 26 4/24 1 Job Mon 27 Tue 28 Wed 29 Thu 30 Fri 31 0/1 1 J…" at bounding box center [419, 232] width 838 height 324
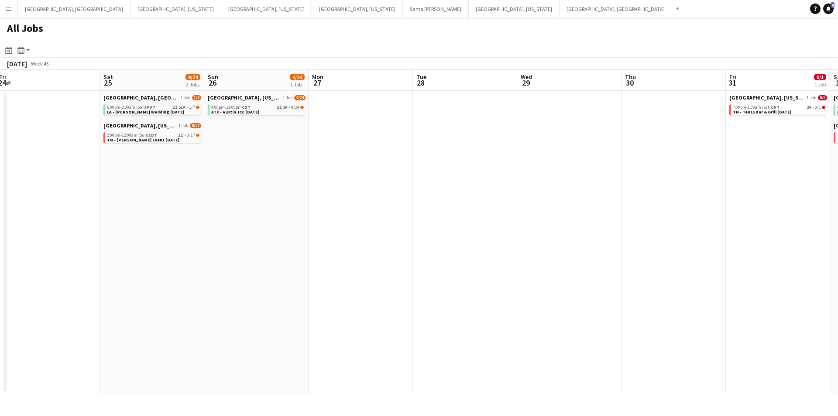
drag, startPoint x: 475, startPoint y: 240, endPoint x: 499, endPoint y: 237, distance: 23.8
click at [499, 237] on app-calendar-viewport "Wed 22 Thu 23 Fri 24 Sat 25 9/24 2 Jobs Sun 26 4/24 1 Job Mon 27 Tue 28 Wed 29 …" at bounding box center [419, 232] width 838 height 324
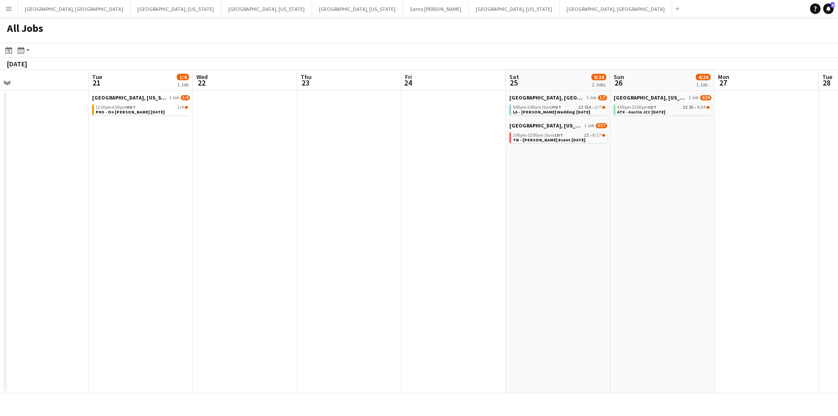
click at [747, 220] on app-calendar-viewport "Sat 18 14/31 4 Jobs Sun 19 Mon 20 Tue 21 1/4 1 Job Wed 22 Thu 23 Fri 24 Sat 25 …" at bounding box center [419, 232] width 838 height 324
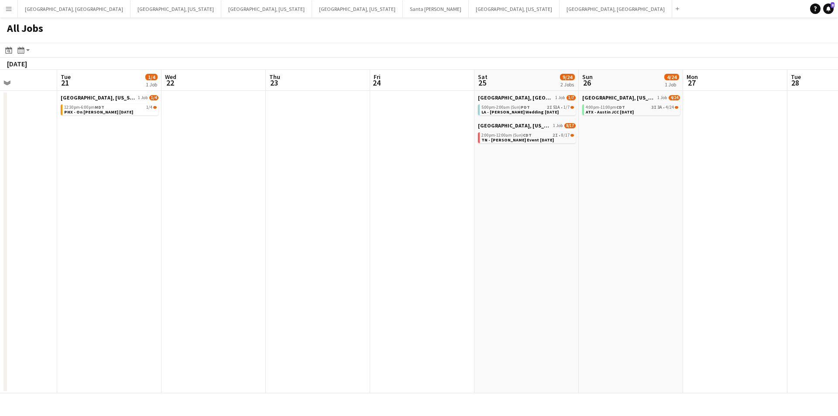
click at [506, 238] on app-calendar-viewport "Fri 17 Sat 18 14/31 4 Jobs Sun 19 Mon 20 Tue 21 1/4 1 Job Wed 22 Thu 23 Fri 24 …" at bounding box center [419, 232] width 838 height 324
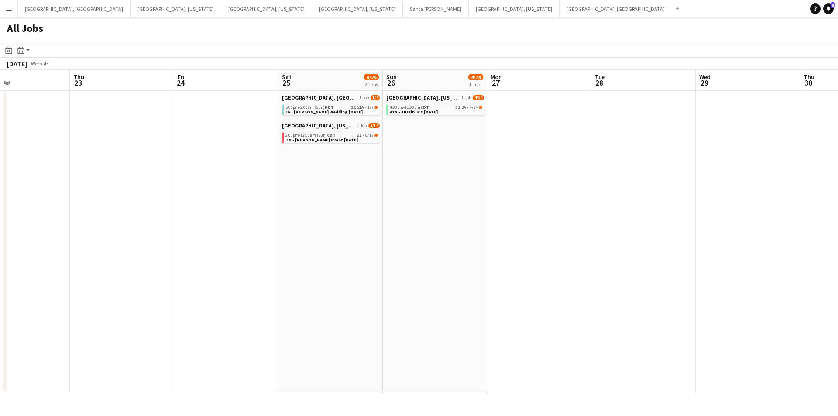
click at [493, 210] on app-calendar-viewport "Sun 19 Mon 20 Tue 21 1/4 1 Job Wed 22 Thu 23 Fri 24 Sat 25 9/24 2 Jobs Sun 26 4…" at bounding box center [419, 232] width 838 height 324
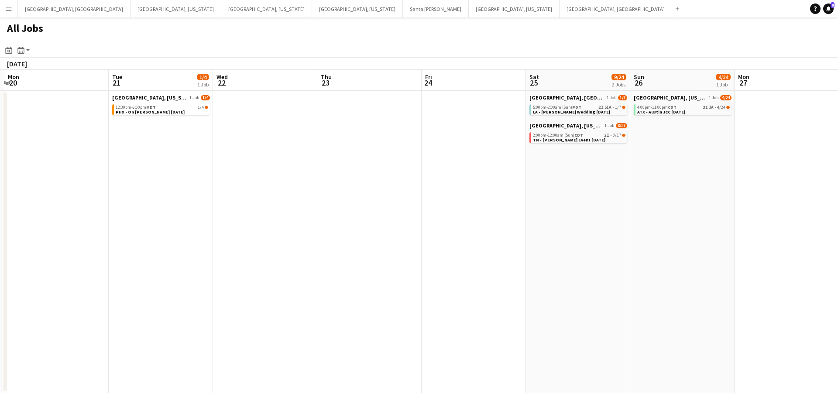
click at [713, 206] on app-calendar-viewport "Sat 18 14/31 4 Jobs Sun 19 Mon 20 Tue 21 1/4 1 Job Wed 22 Thu 23 Fri 24 Sat 25 …" at bounding box center [419, 232] width 838 height 324
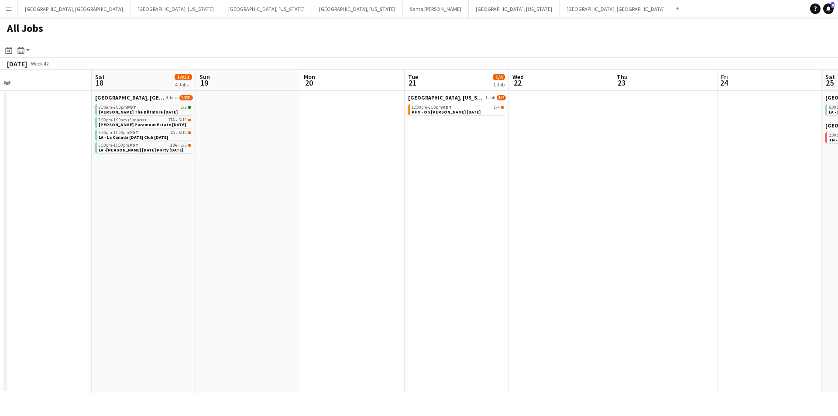
click at [633, 223] on app-calendar-viewport "Wed 15 3/3 1 Job Thu 16 Fri 17 Sat 18 14/31 4 Jobs Sun 19 Mon 20 Tue 21 1/4 1 J…" at bounding box center [419, 232] width 838 height 324
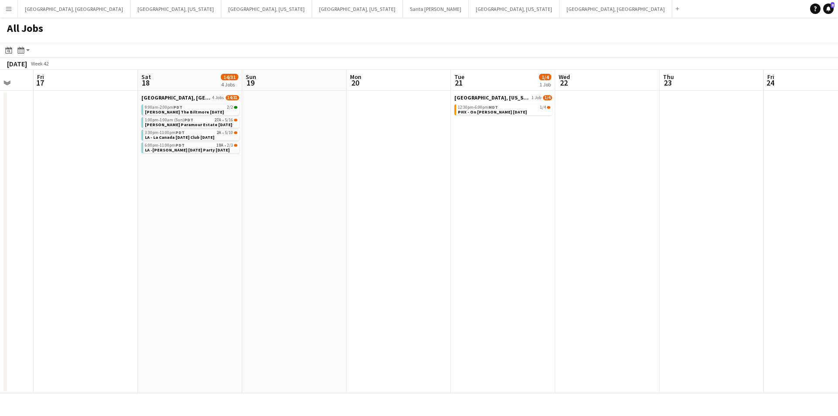
click at [576, 233] on app-calendar-viewport "Wed 15 3/3 1 Job Thu 16 Fri 17 Sat 18 14/31 4 Jobs Sun 19 Mon 20 Tue 21 1/4 1 J…" at bounding box center [419, 232] width 838 height 324
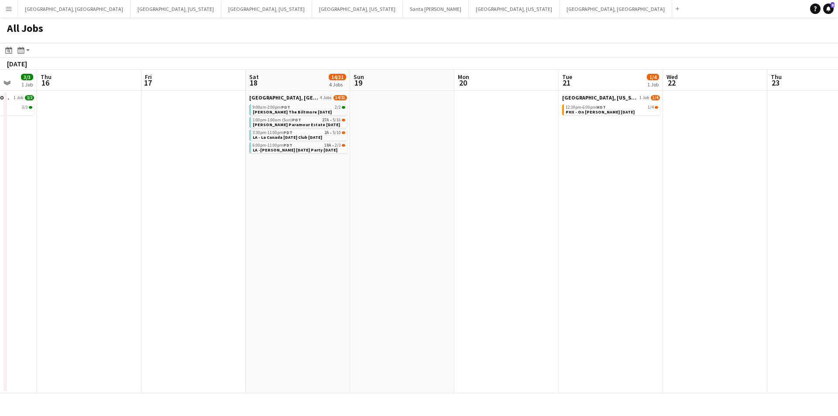
click at [792, 263] on app-calendar-viewport "Mon 13 Tue 14 Wed 15 3/3 1 Job Thu 16 Fri 17 Sat 18 14/31 4 Jobs Sun 19 Mon 20 …" at bounding box center [419, 232] width 838 height 324
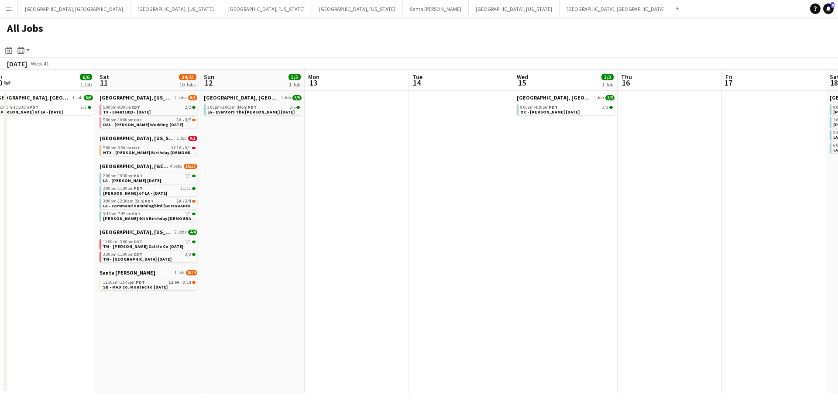
scroll to position [0, 265]
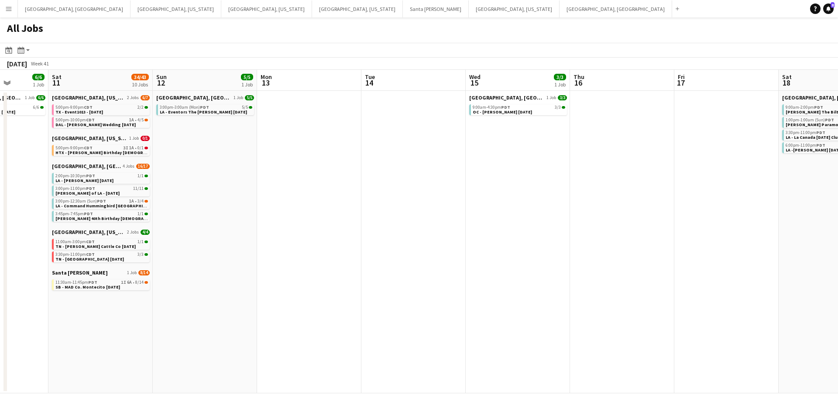
drag, startPoint x: 321, startPoint y: 258, endPoint x: 615, endPoint y: 192, distance: 300.8
click at [617, 190] on app-calendar-viewport "Wed 8 12/12 2 Jobs Thu 9 Fri 10 6/6 1 Job Sat 11 34/43 10 Jobs Sun 12 5/5 1 Job…" at bounding box center [419, 232] width 838 height 324
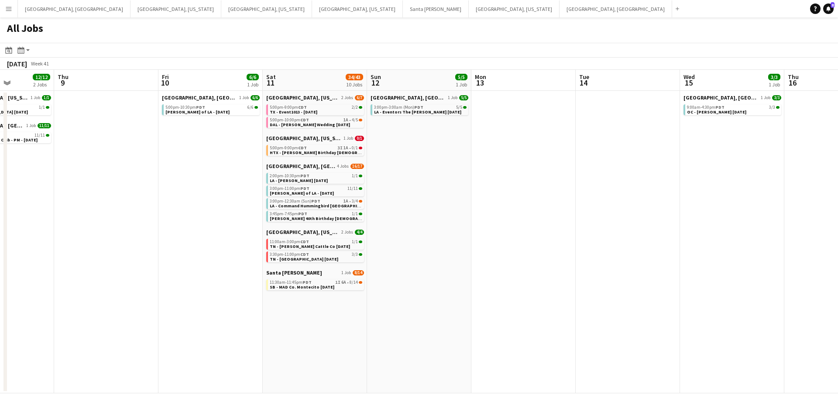
drag, startPoint x: 382, startPoint y: 253, endPoint x: 566, endPoint y: 217, distance: 187.8
click at [566, 217] on app-calendar-viewport "Mon 6 Tue 7 Wed 8 12/12 2 Jobs Thu 9 Fri 10 6/6 1 Job Sat 11 34/43 10 Jobs Sun …" at bounding box center [419, 232] width 838 height 324
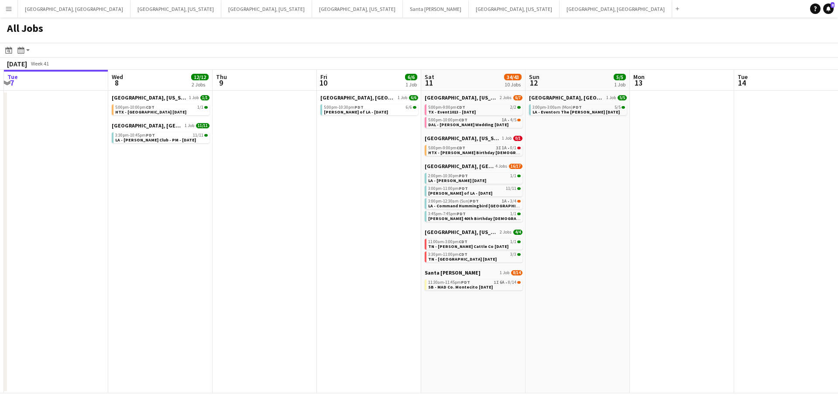
drag, startPoint x: 202, startPoint y: 276, endPoint x: 316, endPoint y: 258, distance: 115.5
click at [314, 258] on app-calendar-viewport "Sun 5 Mon 6 Tue 7 Wed 8 12/12 2 Jobs Thu 9 Fri 10 6/6 1 Job Sat 11 34/43 10 Job…" at bounding box center [419, 232] width 838 height 324
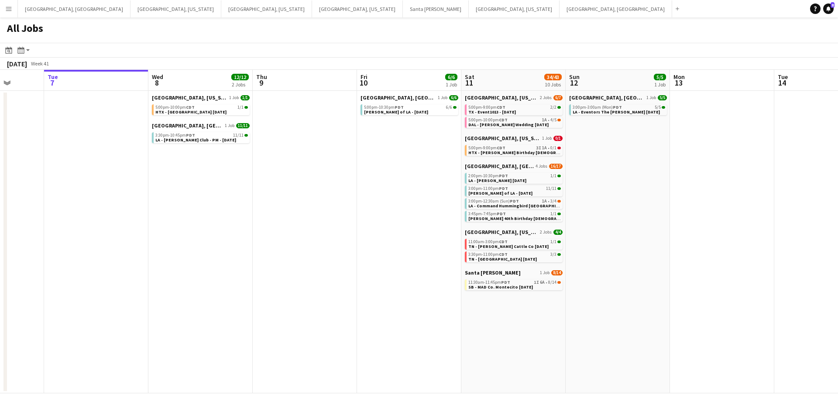
click at [362, 258] on app-calendar-viewport "Sat 4 9/9 4 Jobs Sun 5 Mon 6 Tue 7 Wed 8 12/12 2 Jobs Thu 9 Fri 10 6/6 1 Job Sa…" at bounding box center [419, 232] width 838 height 324
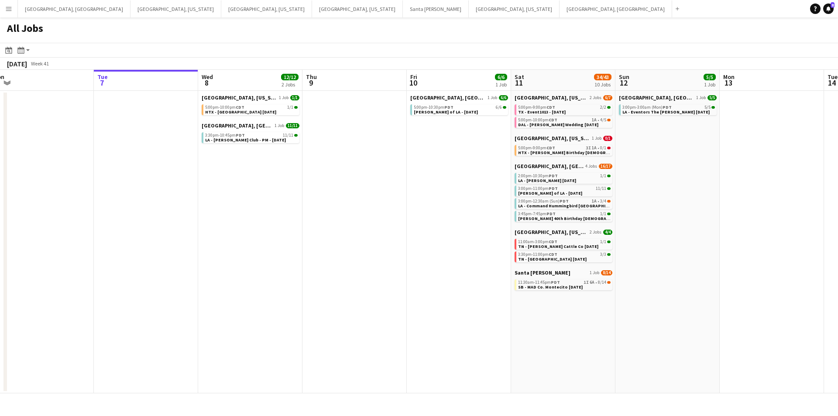
scroll to position [0, 217]
drag, startPoint x: 286, startPoint y: 241, endPoint x: 337, endPoint y: 233, distance: 52.3
click at [337, 233] on app-calendar-viewport "Sat 4 9/9 4 Jobs Sun 5 Mon 6 Tue 7 Wed 8 12/12 2 Jobs Thu 9 Fri 10 6/6 1 Job Sa…" at bounding box center [419, 232] width 838 height 324
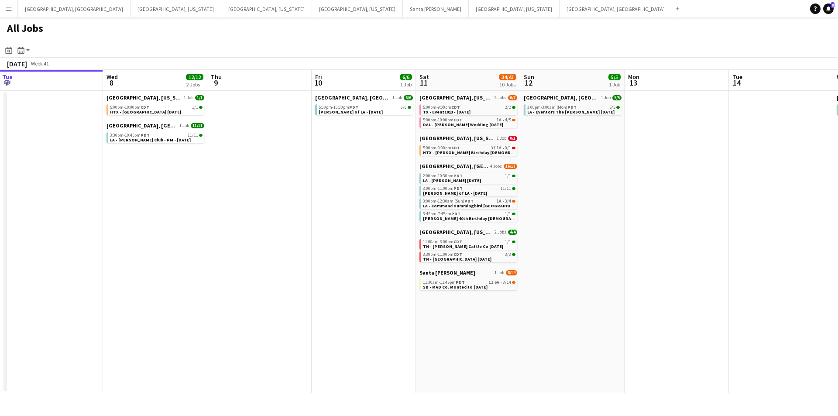
drag, startPoint x: 451, startPoint y: 226, endPoint x: 354, endPoint y: 227, distance: 96.9
click at [354, 227] on app-calendar-viewport "Sat 4 9/9 4 Jobs Sun 5 Mon 6 Tue 7 Wed 8 12/12 2 Jobs Thu 9 Fri 10 6/6 1 Job Sa…" at bounding box center [419, 232] width 838 height 324
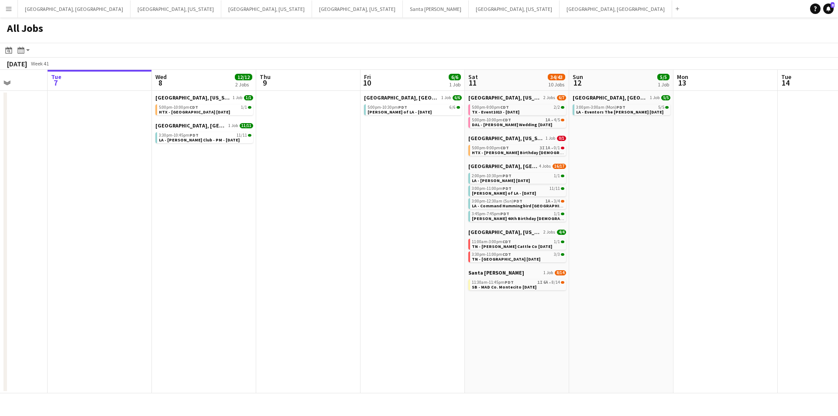
scroll to position [0, 262]
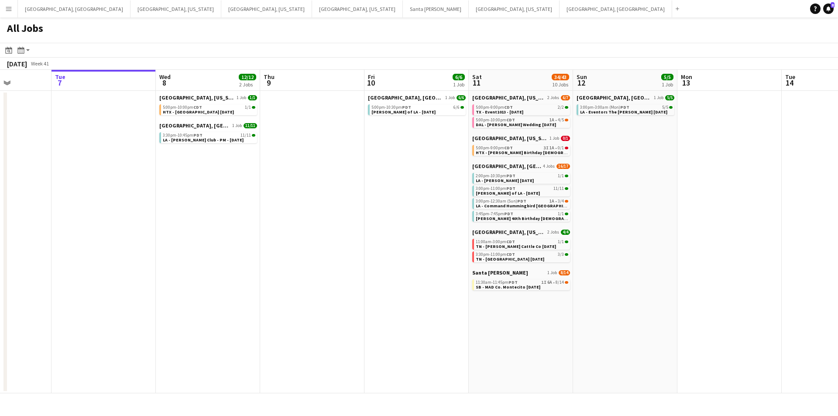
drag, startPoint x: 535, startPoint y: 348, endPoint x: 589, endPoint y: 341, distance: 53.7
click at [589, 341] on app-calendar-viewport "Sat 4 9/9 4 Jobs Sun 5 Mon 6 Tue 7 Wed 8 12/12 2 Jobs Thu 9 Fri 10 6/6 1 Job Sa…" at bounding box center [419, 232] width 838 height 324
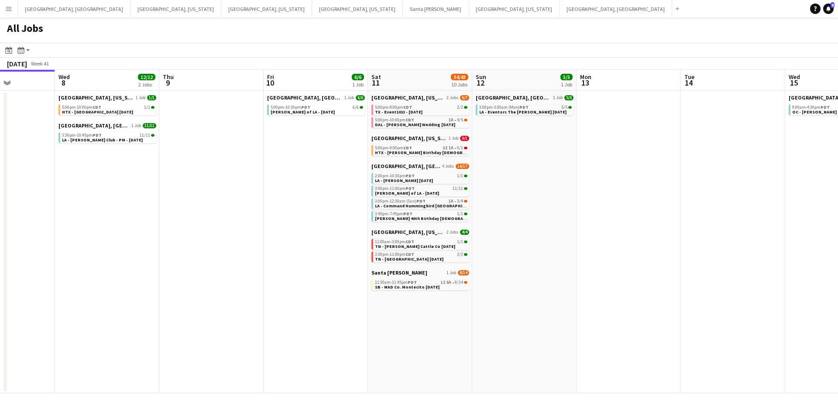
drag, startPoint x: 730, startPoint y: 337, endPoint x: 619, endPoint y: 345, distance: 111.6
click at [619, 345] on app-calendar-viewport "Sat 4 9/9 4 Jobs Sun 5 Mon 6 Tue 7 Wed 8 12/12 2 Jobs Thu 9 Fri 10 6/6 1 Job Sa…" at bounding box center [419, 232] width 838 height 324
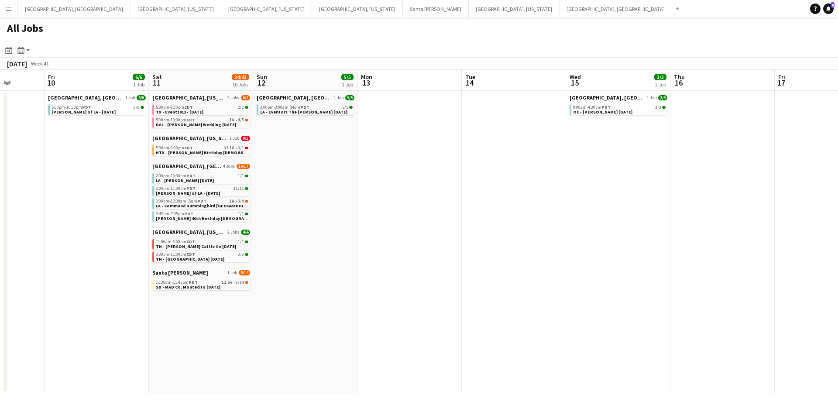
drag, startPoint x: 794, startPoint y: 326, endPoint x: 585, endPoint y: 328, distance: 208.7
click at [585, 328] on app-calendar-viewport "Mon 6 Tue 7 Wed 8 12/12 2 Jobs Thu 9 Fri 10 6/6 1 Job Sat 11 34/43 10 Jobs Sun …" at bounding box center [419, 232] width 838 height 324
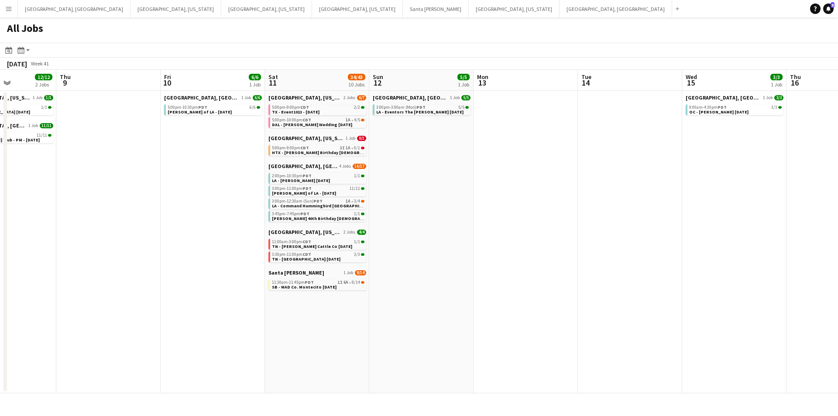
drag, startPoint x: 701, startPoint y: 314, endPoint x: 498, endPoint y: 324, distance: 203.7
click at [500, 315] on app-calendar-viewport "Mon 6 Tue 7 Wed 8 12/12 2 Jobs Thu 9 Fri 10 6/6 1 Job Sat 11 34/43 10 Jobs Sun …" at bounding box center [419, 232] width 838 height 324
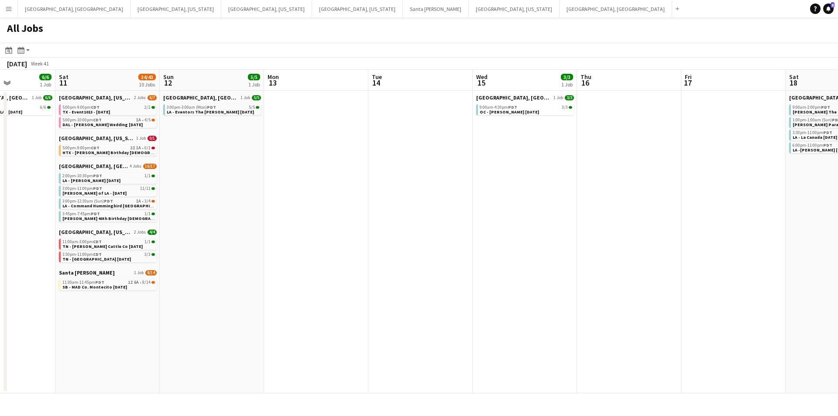
drag, startPoint x: 695, startPoint y: 321, endPoint x: 582, endPoint y: 322, distance: 114.0
click at [582, 322] on app-calendar-viewport "Wed 8 12/12 2 Jobs Thu 9 Fri 10 6/6 1 Job Sat 11 34/43 10 Jobs Sun 12 5/5 1 Job…" at bounding box center [419, 232] width 838 height 324
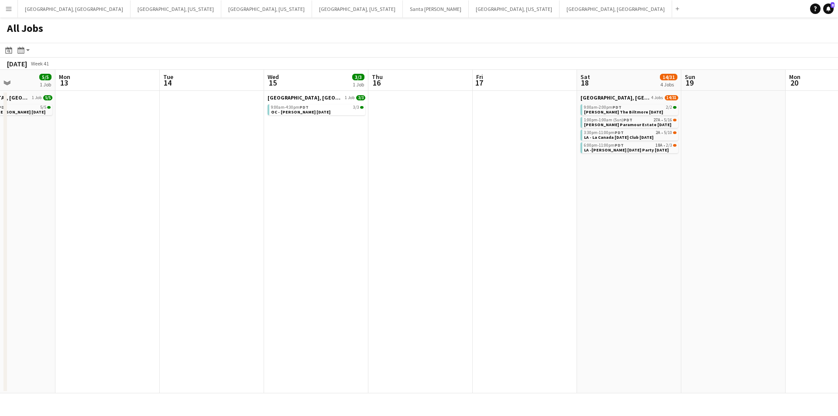
scroll to position [0, 269]
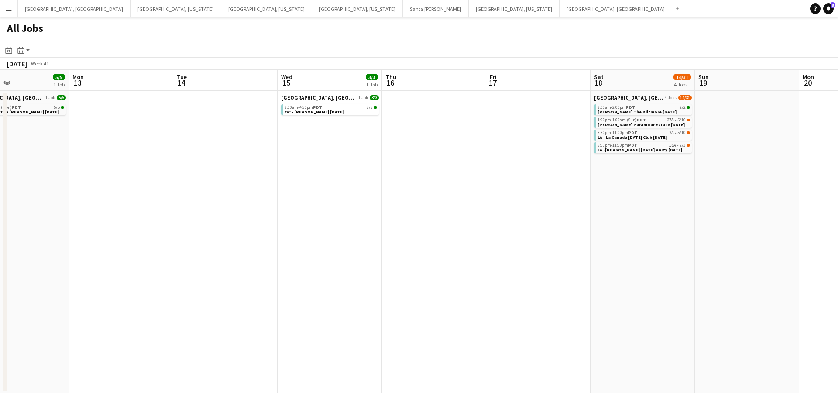
drag, startPoint x: 512, startPoint y: 313, endPoint x: 641, endPoint y: 303, distance: 129.7
click at [642, 303] on app-calendar-viewport "Fri 10 6/6 1 Job Sat 11 34/43 10 Jobs Sun 12 5/5 1 Job Mon 13 Tue 14 Wed 15 3/3…" at bounding box center [419, 232] width 838 height 324
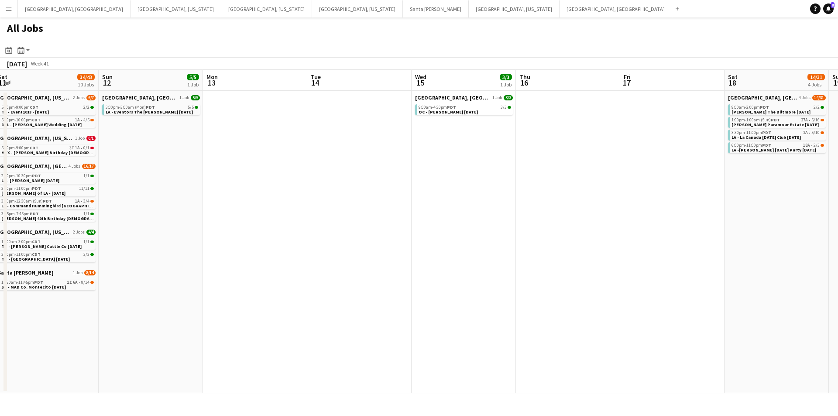
drag, startPoint x: 509, startPoint y: 304, endPoint x: 646, endPoint y: 296, distance: 137.3
click at [648, 296] on app-calendar-viewport "Thu 9 Fri 10 6/6 1 Job Sat 11 34/43 10 Jobs Sun 12 5/5 1 Job Mon 13 Tue 14 Wed …" at bounding box center [419, 232] width 838 height 324
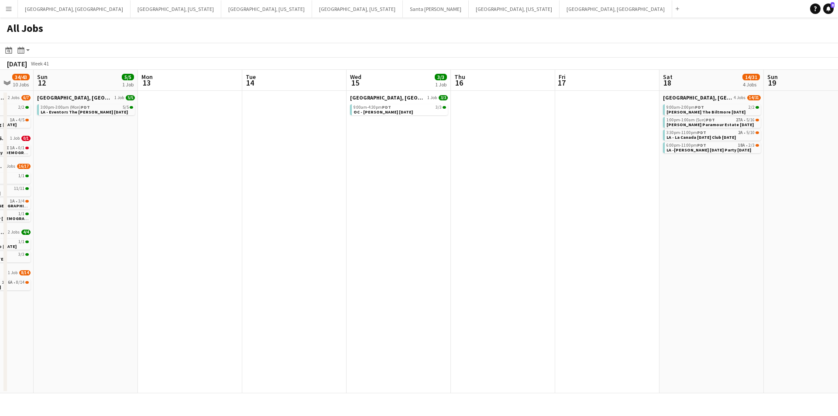
drag, startPoint x: 515, startPoint y: 303, endPoint x: 310, endPoint y: 310, distance: 205.3
click at [310, 310] on app-calendar-viewport "Wed 8 12/12 2 Jobs Thu 9 Fri 10 6/6 1 Job Sat 11 34/43 10 Jobs Sun 12 5/5 1 Job…" at bounding box center [419, 232] width 838 height 324
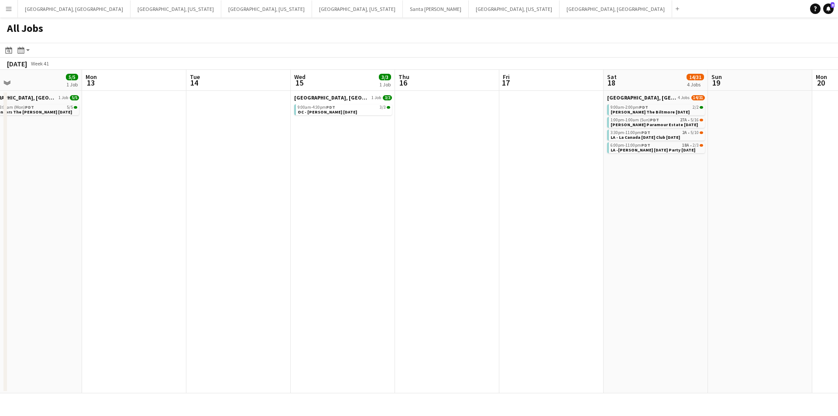
drag, startPoint x: 559, startPoint y: 299, endPoint x: 564, endPoint y: 293, distance: 7.5
click at [542, 294] on app-calendar-viewport "Fri 10 6/6 1 Job Sat 11 34/43 10 Jobs Sun 12 5/5 1 Job Mon 13 Tue 14 Wed 15 3/3…" at bounding box center [419, 232] width 838 height 324
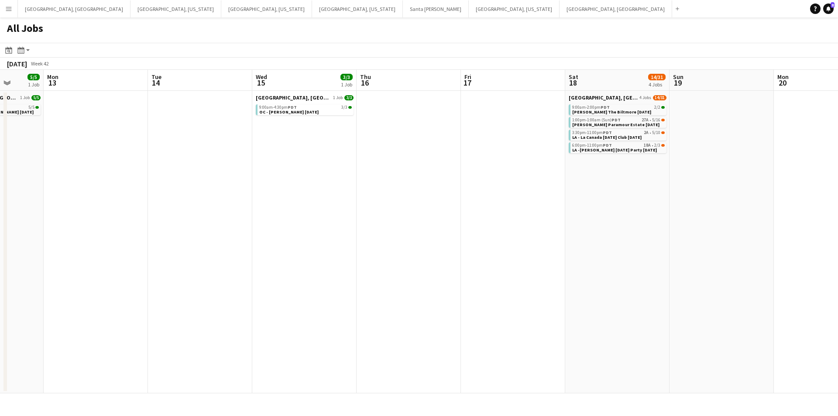
drag, startPoint x: 538, startPoint y: 291, endPoint x: 384, endPoint y: 293, distance: 153.7
click at [412, 291] on app-calendar-viewport "Fri 10 6/6 1 Job Sat 11 34/43 10 Jobs Sun 12 5/5 1 Job Mon 13 Tue 14 Wed 15 3/3…" at bounding box center [419, 232] width 838 height 324
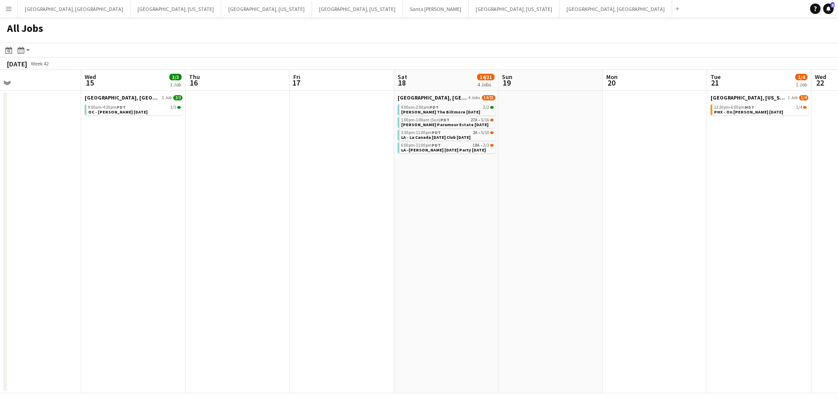
drag, startPoint x: 554, startPoint y: 296, endPoint x: 452, endPoint y: 303, distance: 102.4
click at [452, 303] on app-calendar-viewport "Fri 10 6/6 1 Job Sat 11 34/43 10 Jobs Sun 12 5/5 1 Job Mon 13 Tue 14 Wed 15 3/3…" at bounding box center [419, 232] width 838 height 324
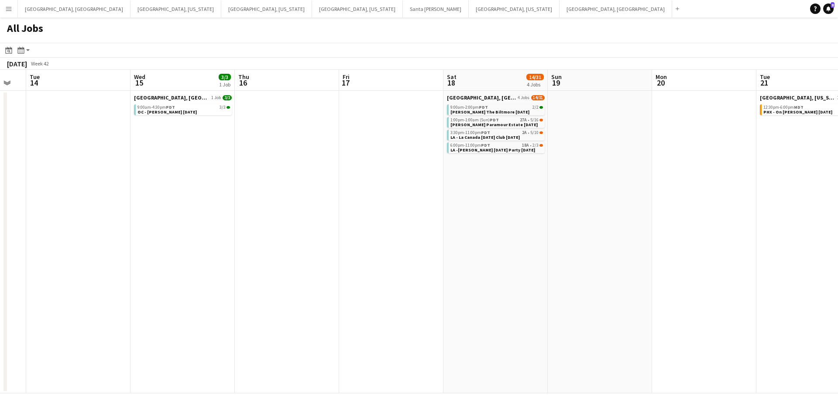
drag, startPoint x: 613, startPoint y: 287, endPoint x: 660, endPoint y: 286, distance: 47.2
click at [660, 286] on app-calendar-viewport "Sun 12 5/5 1 Job Mon 13 Tue 14 Wed 15 3/3 1 Job Thu 16 Fri 17 Sat 18 14/31 4 Jo…" at bounding box center [419, 232] width 838 height 324
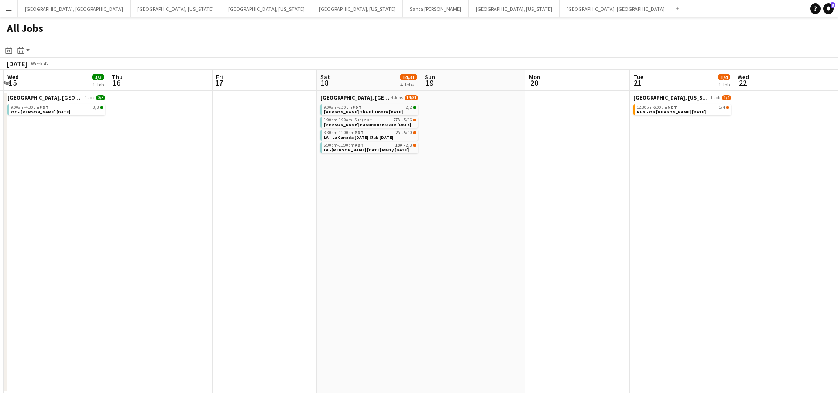
drag, startPoint x: 544, startPoint y: 291, endPoint x: 485, endPoint y: 293, distance: 58.1
click at [485, 293] on app-calendar-viewport "Sun 12 5/5 1 Job Mon 13 Tue 14 Wed 15 3/3 1 Job Thu 16 Fri 17 Sat 18 14/31 4 Jo…" at bounding box center [419, 232] width 838 height 324
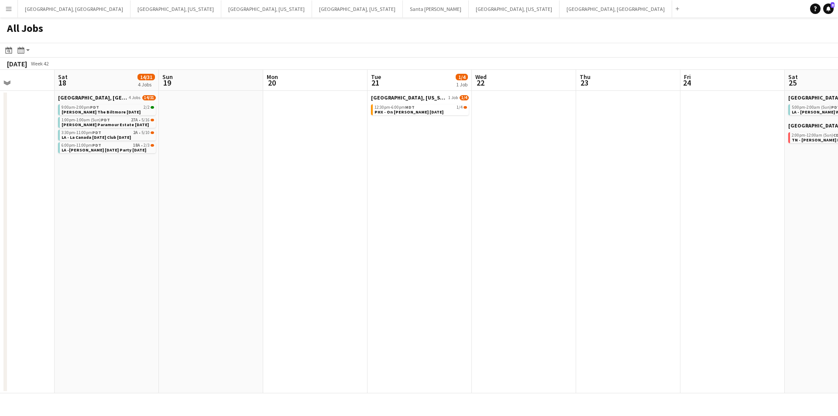
drag, startPoint x: 466, startPoint y: 293, endPoint x: 171, endPoint y: 317, distance: 296.5
click at [172, 314] on app-calendar-viewport "Tue 14 Wed 15 3/3 1 Job Thu 16 Fri 17 Sat 18 14/31 4 Jobs Sun 19 Mon 20 Tue 21 …" at bounding box center [419, 232] width 838 height 324
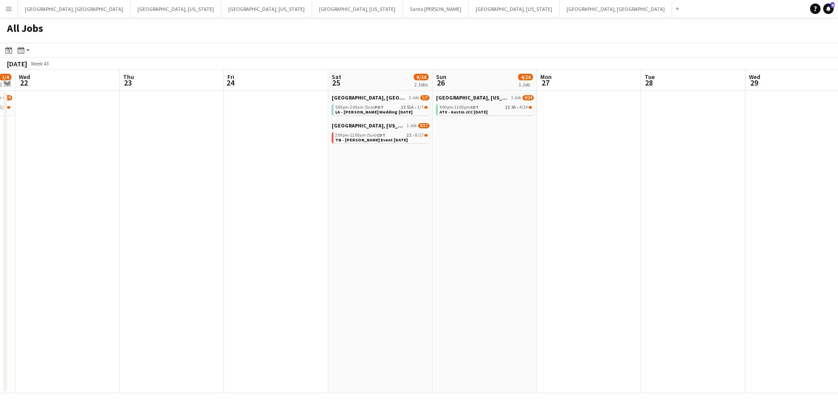
drag, startPoint x: 634, startPoint y: 303, endPoint x: 200, endPoint y: 330, distance: 434.8
click at [200, 330] on app-calendar-viewport "Sat 18 14/31 4 Jobs Sun 19 Mon 20 Tue 21 1/4 1 Job Wed 22 Thu 23 Fri 24 Sat 25 …" at bounding box center [419, 232] width 838 height 324
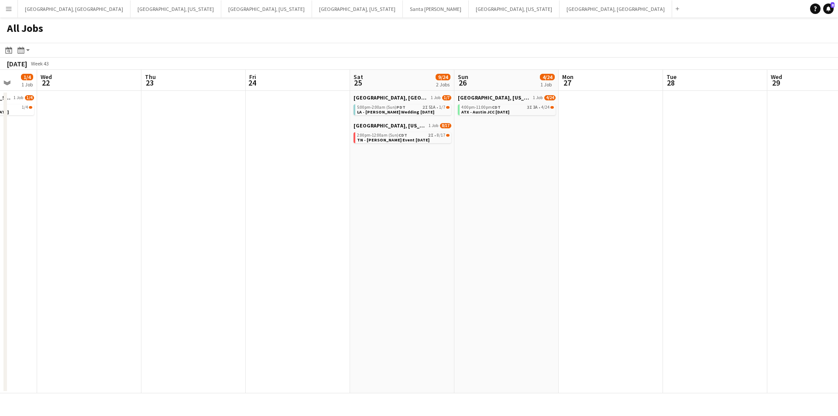
drag, startPoint x: 468, startPoint y: 279, endPoint x: 646, endPoint y: 265, distance: 178.3
click at [646, 265] on app-calendar-viewport "Sun 19 Mon 20 Tue 21 1/4 1 Job Wed 22 Thu 23 Fri 24 Sat 25 9/24 2 Jobs Sun 26 4…" at bounding box center [419, 232] width 838 height 324
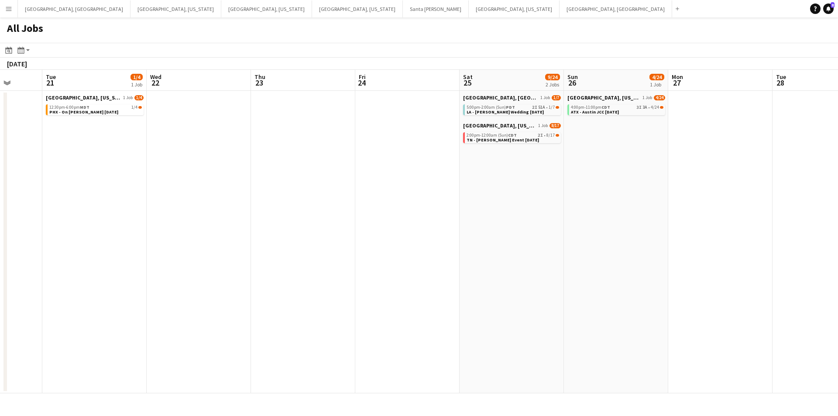
drag, startPoint x: 463, startPoint y: 297, endPoint x: 586, endPoint y: 278, distance: 124.2
click at [586, 278] on app-calendar-viewport "Sat 18 14/31 4 Jobs Sun 19 Mon 20 Tue 21 1/4 1 Job Wed 22 Thu 23 Fri 24 Sat 25 …" at bounding box center [419, 232] width 838 height 324
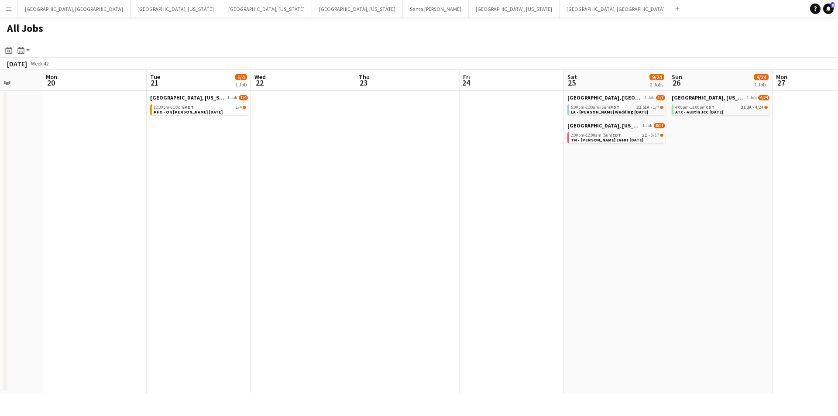
scroll to position [0, 258]
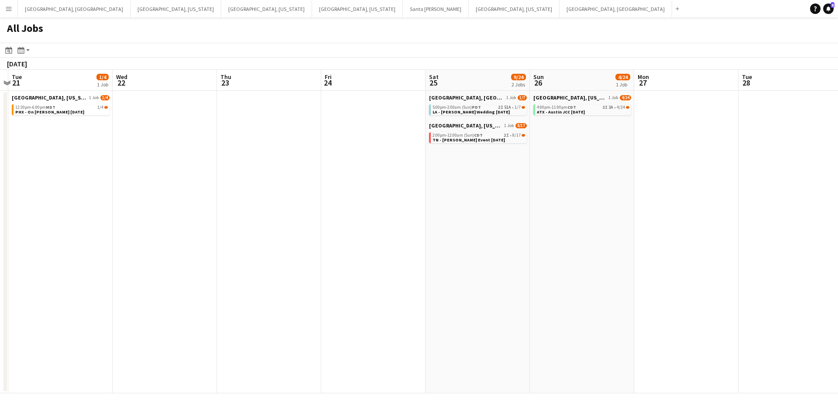
drag, startPoint x: 740, startPoint y: 243, endPoint x: 573, endPoint y: 239, distance: 167.3
click at [575, 237] on app-calendar-viewport "Fri 17 Sat 18 14/31 4 Jobs Sun 19 Mon 20 Tue 21 1/4 1 Job Wed 22 Thu 23 Fri 24 …" at bounding box center [419, 232] width 838 height 324
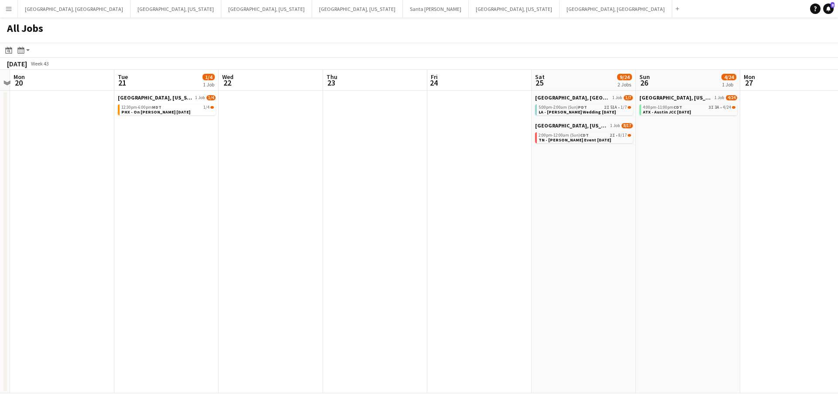
drag, startPoint x: 730, startPoint y: 242, endPoint x: 626, endPoint y: 260, distance: 106.3
click at [628, 259] on app-calendar-viewport "Fri 17 Sat 18 14/31 4 Jobs Sun 19 Mon 20 Tue 21 1/4 1 Job Wed 22 Thu 23 Fri 24 …" at bounding box center [419, 232] width 838 height 324
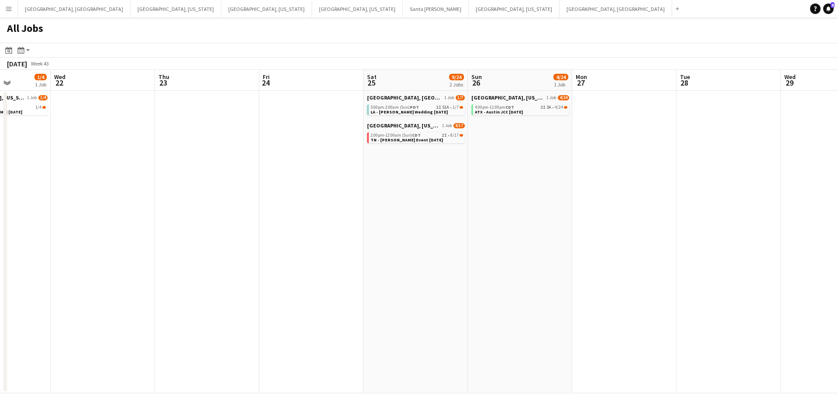
drag, startPoint x: 633, startPoint y: 260, endPoint x: 716, endPoint y: 248, distance: 83.4
click at [716, 248] on app-calendar-viewport "Sun 19 Mon 20 Tue 21 1/4 1 Job Wed 22 Thu 23 Fri 24 Sat 25 9/24 2 Jobs Sun 26 4…" at bounding box center [419, 232] width 838 height 324
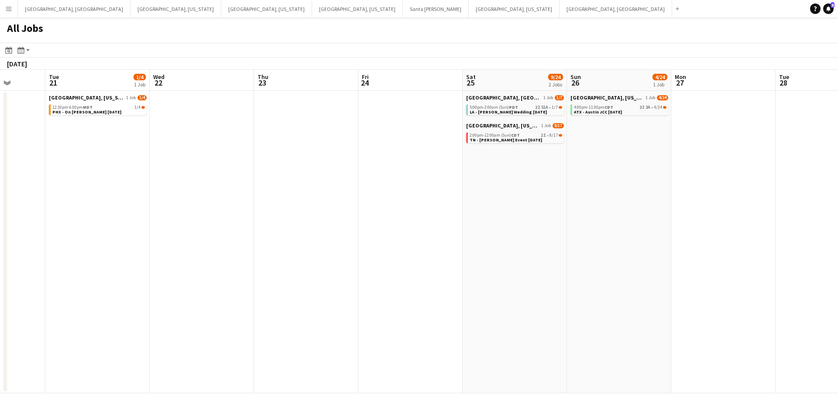
drag, startPoint x: 454, startPoint y: 246, endPoint x: 645, endPoint y: 221, distance: 192.5
click at [645, 221] on app-calendar-viewport "Sun 19 Mon 20 Tue 21 1/4 1 Job Wed 22 Thu 23 Fri 24 Sat 25 9/24 2 Jobs Sun 26 4…" at bounding box center [419, 232] width 838 height 324
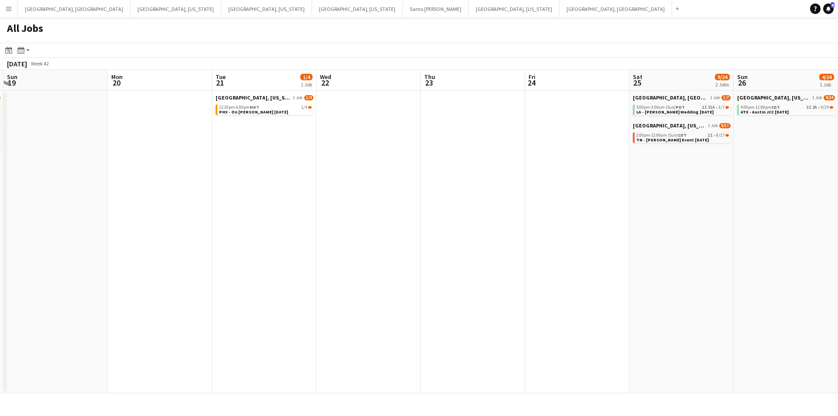
drag, startPoint x: 526, startPoint y: 229, endPoint x: 573, endPoint y: 222, distance: 48.2
click at [573, 222] on app-calendar-viewport "Fri 17 Sat 18 14/31 4 Jobs Sun 19 Mon 20 Tue 21 1/4 1 Job Wed 22 Thu 23 Fri 24 …" at bounding box center [419, 232] width 838 height 324
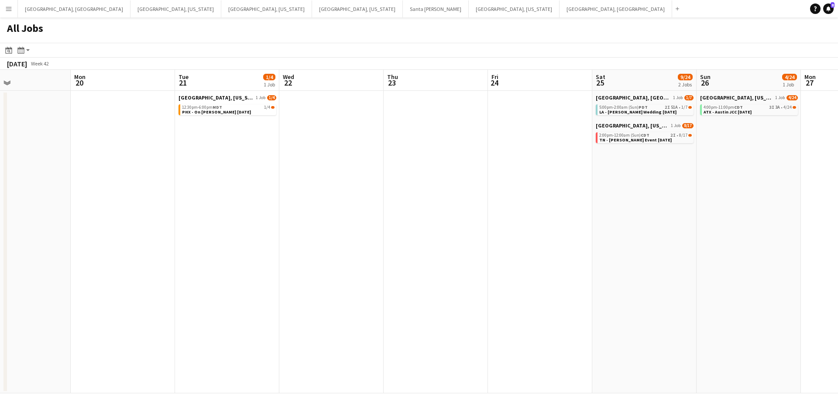
drag, startPoint x: 483, startPoint y: 227, endPoint x: 444, endPoint y: 228, distance: 38.4
click at [465, 227] on app-calendar-viewport "Fri 17 Sat 18 14/31 4 Jobs Sun 19 Mon 20 Tue 21 1/4 1 Job Wed 22 Thu 23 Fri 24 …" at bounding box center [419, 232] width 838 height 324
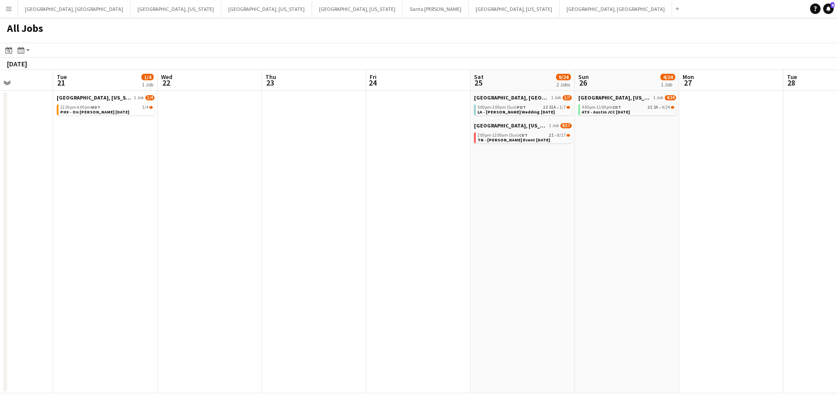
drag, startPoint x: 778, startPoint y: 246, endPoint x: 656, endPoint y: 262, distance: 123.4
click at [673, 260] on app-calendar-viewport "Fri 17 Sat 18 14/31 4 Jobs Sun 19 Mon 20 Tue 21 1/4 1 Job Wed 22 Thu 23 Fri 24 …" at bounding box center [419, 232] width 838 height 324
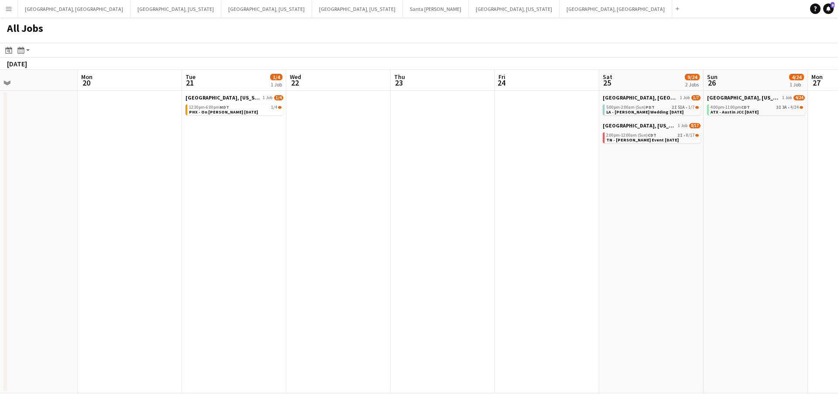
drag, startPoint x: 209, startPoint y: 183, endPoint x: 543, endPoint y: 133, distance: 338.2
click at [543, 133] on app-calendar-viewport "Fri 17 Sat 18 14/31 4 Jobs Sun 19 Mon 20 Tue 21 1/4 1 Job Wed 22 Thu 23 Fri 24 …" at bounding box center [419, 232] width 838 height 324
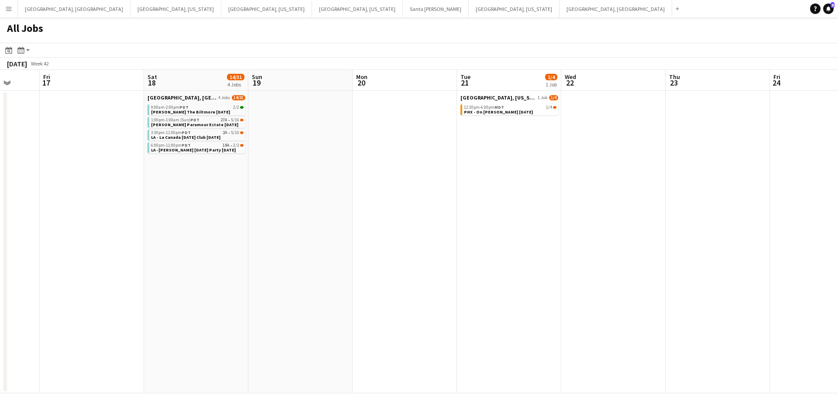
drag, startPoint x: 353, startPoint y: 172, endPoint x: 545, endPoint y: 151, distance: 193.2
click at [545, 151] on app-calendar-viewport "Tue 14 Wed 15 3/3 1 Job Thu 16 Fri 17 Sat 18 14/31 4 Jobs Sun 19 Mon 20 Tue 21 …" at bounding box center [419, 232] width 838 height 324
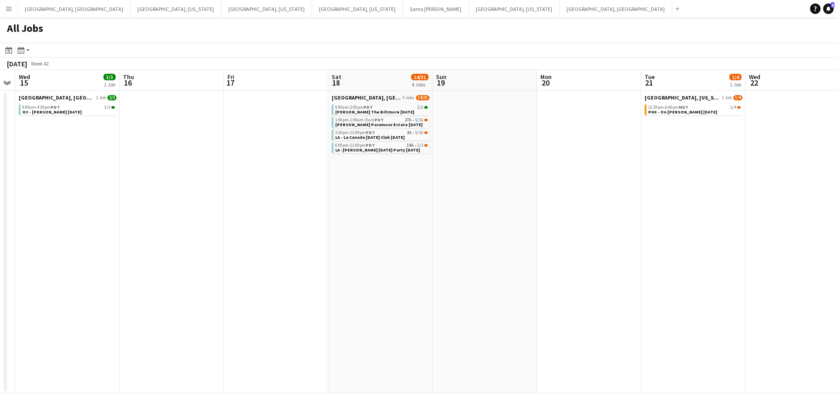
drag, startPoint x: 317, startPoint y: 190, endPoint x: 505, endPoint y: 165, distance: 189.4
click at [505, 165] on app-calendar-viewport "Mon 13 Tue 14 Wed 15 3/3 1 Job Thu 16 Fri 17 Sat 18 14/31 4 Jobs Sun 19 Mon 20 …" at bounding box center [419, 232] width 838 height 324
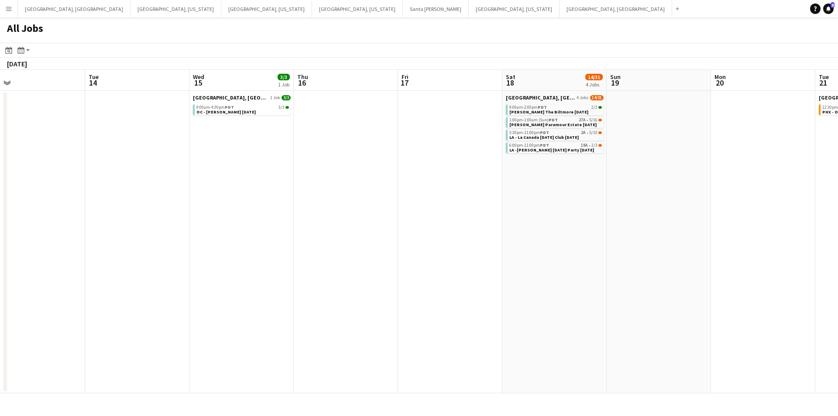
drag, startPoint x: 428, startPoint y: 171, endPoint x: 609, endPoint y: 142, distance: 183.0
click at [609, 142] on app-calendar-viewport "Sat 11 34/43 10 Jobs Sun 12 5/5 1 Job Mon 13 Tue 14 Wed 15 3/3 1 Job Thu 16 Fri…" at bounding box center [419, 232] width 838 height 324
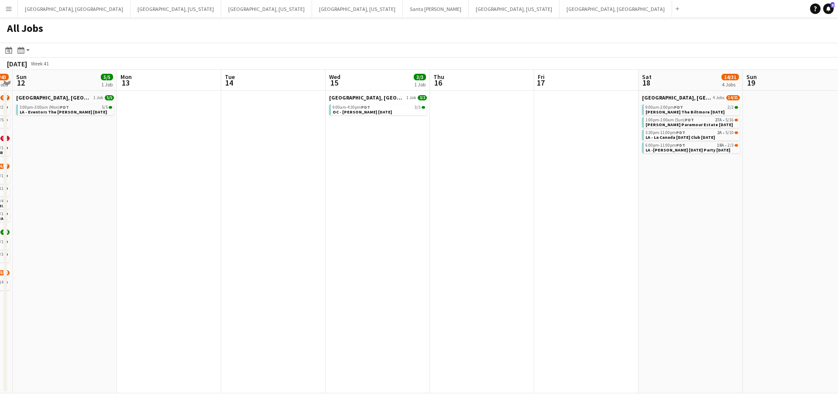
drag, startPoint x: 511, startPoint y: 150, endPoint x: 531, endPoint y: 150, distance: 20.5
click at [530, 150] on app-calendar-viewport "Fri 10 6/6 1 Job Sat 11 34/43 10 Jobs Sun 12 5/5 1 Job Mon 13 Tue 14 Wed 15 3/3…" at bounding box center [419, 232] width 838 height 324
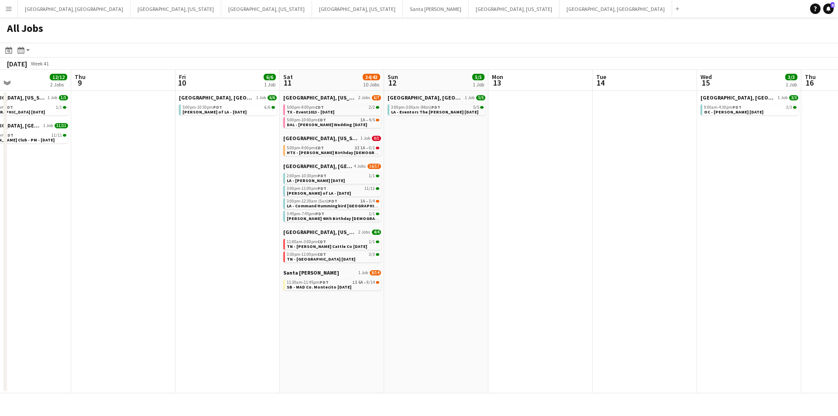
drag, startPoint x: 589, startPoint y: 162, endPoint x: 639, endPoint y: 158, distance: 50.4
click at [709, 154] on app-calendar-viewport "Tue 7 Wed 8 12/12 2 Jobs Thu 9 Fri 10 6/6 1 Job Sat 11 34/43 10 Jobs Sun 12 5/5…" at bounding box center [419, 232] width 838 height 324
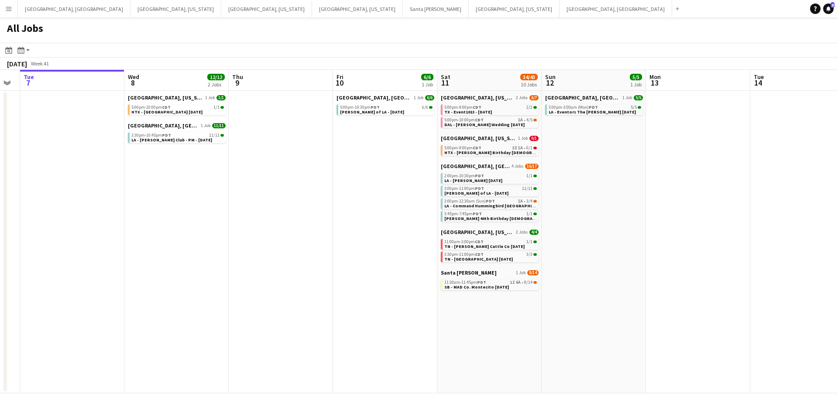
drag, startPoint x: 231, startPoint y: 204, endPoint x: 362, endPoint y: 192, distance: 132.0
click at [362, 192] on app-calendar-viewport "Sun 5 Mon 6 Tue 7 Wed 8 12/12 2 Jobs Thu 9 Fri 10 6/6 1 Job Sat 11 34/43 10 Job…" at bounding box center [419, 232] width 838 height 324
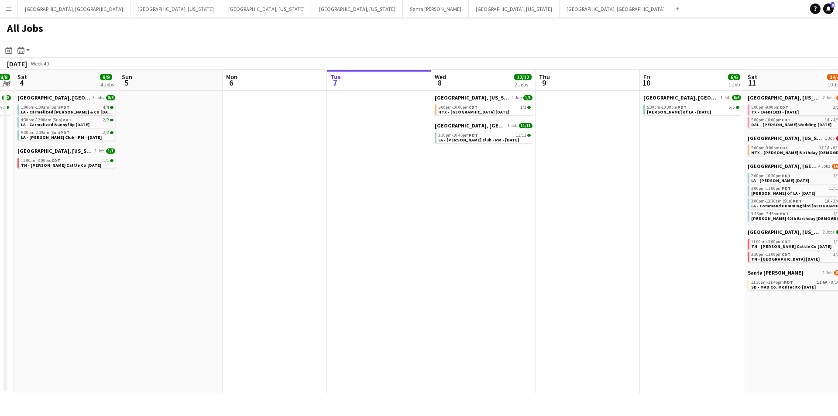
drag, startPoint x: 304, startPoint y: 198, endPoint x: 611, endPoint y: 172, distance: 308.0
click at [611, 172] on app-calendar-viewport "Thu 2 4/4 1 Job Fri 3 8/8 1 Job Sat 4 9/9 4 Jobs Sun 5 Mon 6 Tue 7 Wed 8 12/12 …" at bounding box center [419, 232] width 838 height 324
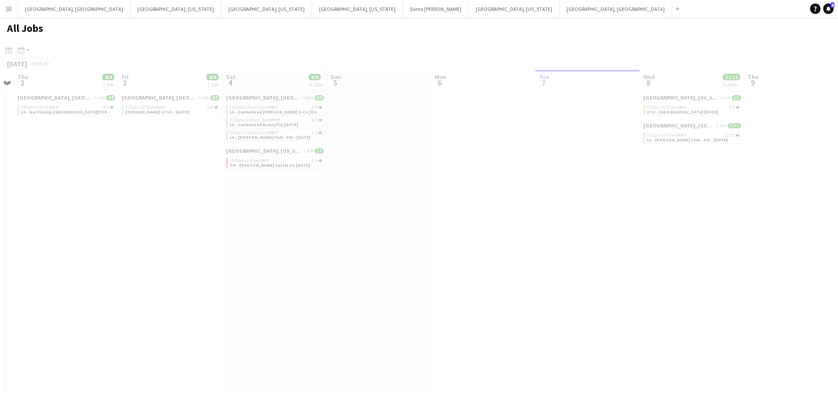
scroll to position [0, 247]
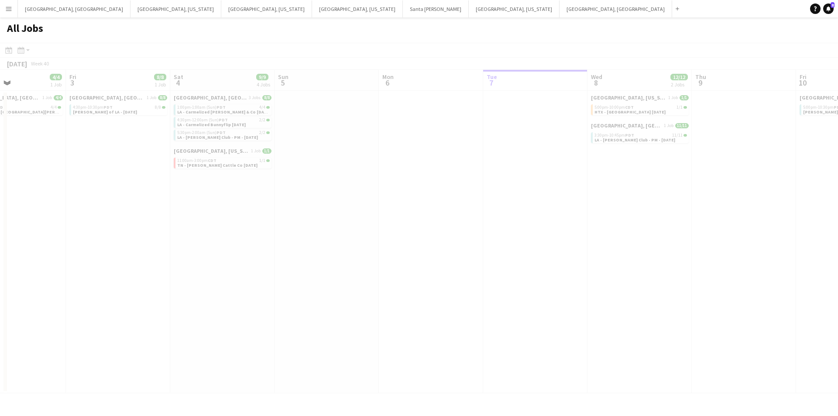
drag, startPoint x: 367, startPoint y: 203, endPoint x: 516, endPoint y: 189, distance: 150.0
click at [554, 189] on app-all-jobs "All Jobs Date picker [DATE] [DATE] [DATE] M [DATE] T [DATE] W [DATE] T [DATE] F…" at bounding box center [419, 205] width 838 height 376
drag, startPoint x: 494, startPoint y: 186, endPoint x: 518, endPoint y: 185, distance: 23.6
click at [518, 185] on div at bounding box center [419, 231] width 838 height 376
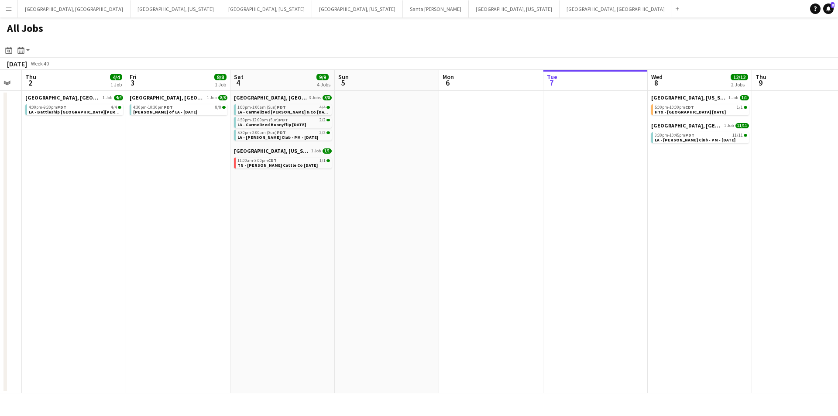
drag, startPoint x: 410, startPoint y: 182, endPoint x: 449, endPoint y: 181, distance: 39.3
click at [445, 182] on app-calendar-viewport "Tue 30 Wed 1 Thu 2 4/4 1 Job Fri 3 8/8 1 Job Sat 4 9/9 4 Jobs Sun 5 Mon 6 Tue 7…" at bounding box center [419, 232] width 838 height 324
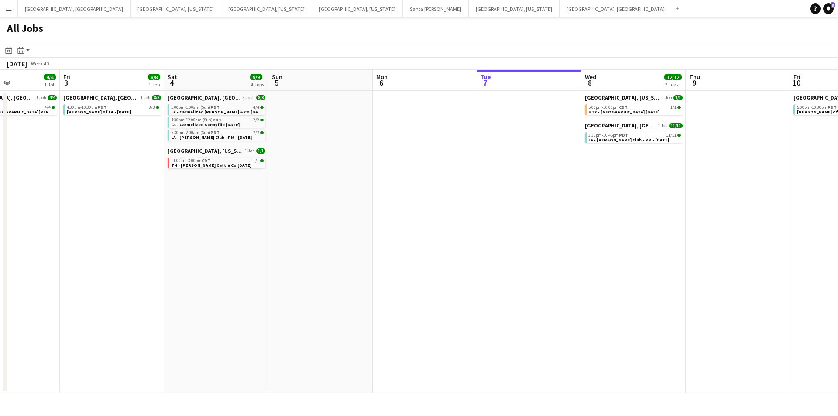
drag, startPoint x: 418, startPoint y: 176, endPoint x: 371, endPoint y: 177, distance: 47.6
click at [371, 177] on app-calendar-viewport "Tue 30 Wed 1 Thu 2 4/4 1 Job Fri 3 8/8 1 Job Sat 4 9/9 4 Jobs Sun 5 Mon 6 Tue 7…" at bounding box center [419, 232] width 838 height 324
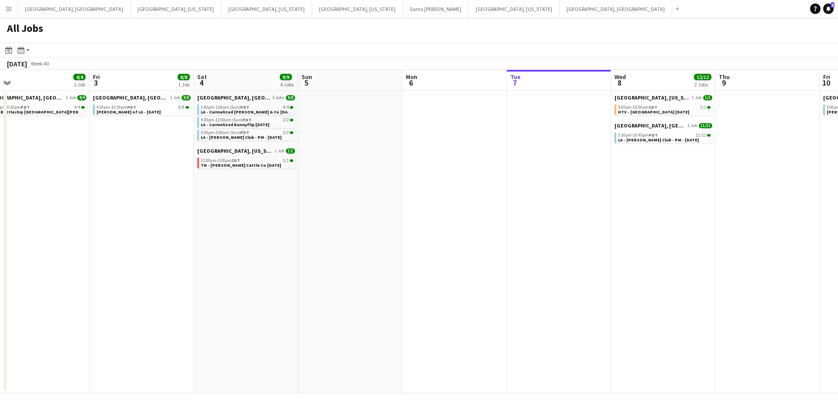
drag, startPoint x: 420, startPoint y: 178, endPoint x: 561, endPoint y: 178, distance: 141.0
click at [561, 178] on app-calendar-viewport "Tue 30 Wed 1 Thu 2 4/4 1 Job Fri 3 8/8 1 Job Sat 4 9/9 4 Jobs Sun 5 Mon 6 Tue 7…" at bounding box center [419, 232] width 838 height 324
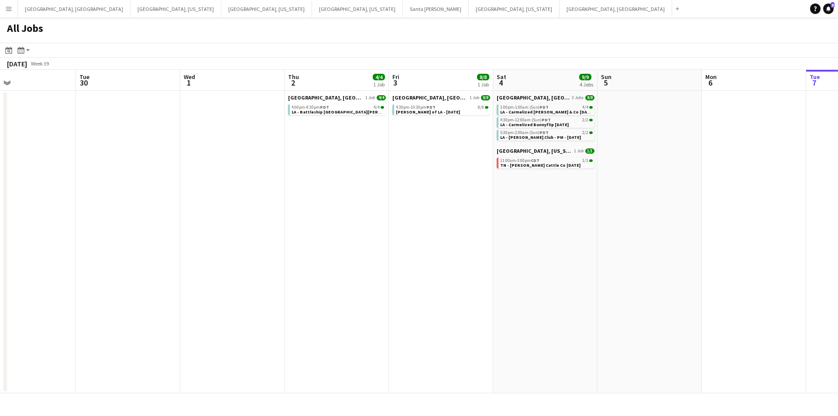
scroll to position [0, 270]
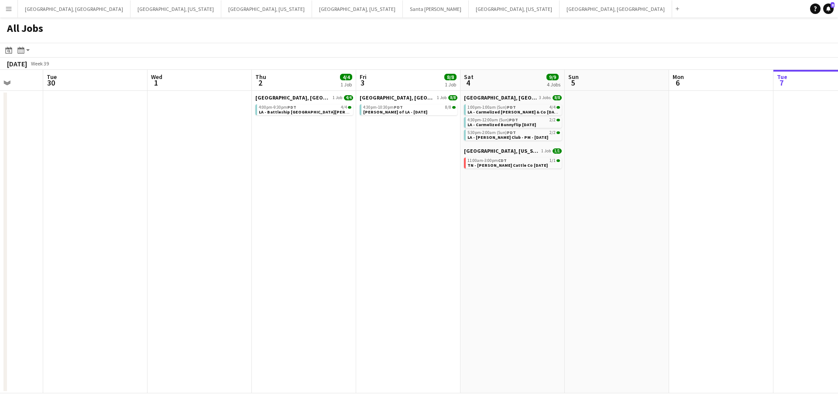
click at [553, 143] on app-all-jobs "All Jobs Date picker [DATE] [DATE] [DATE] M [DATE] T [DATE] W [DATE] T [DATE] F…" at bounding box center [419, 205] width 838 height 376
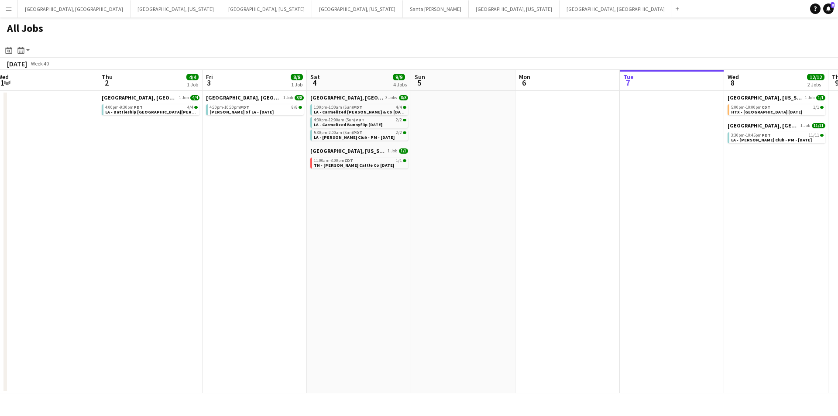
drag, startPoint x: 488, startPoint y: 153, endPoint x: 143, endPoint y: 203, distance: 348.6
click at [143, 203] on app-calendar-viewport "Sun 28 4/4 2 Jobs Mon 29 Tue 30 Wed 1 Thu 2 4/4 1 Job Fri 3 8/8 1 Job Sat 4 9/9…" at bounding box center [419, 232] width 838 height 324
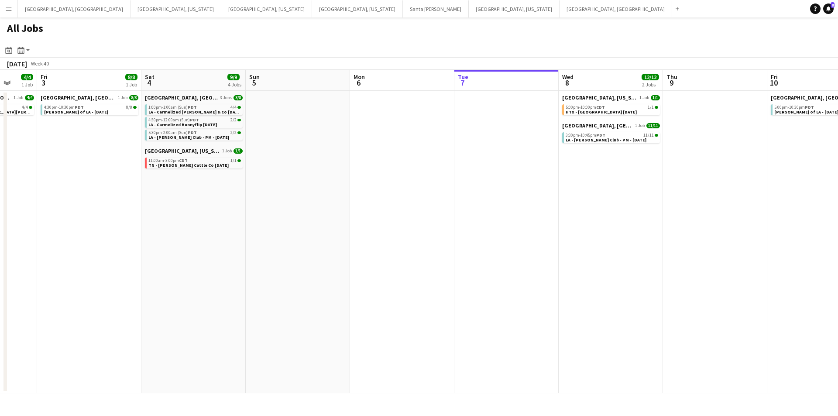
drag, startPoint x: 459, startPoint y: 161, endPoint x: 360, endPoint y: 156, distance: 99.2
click at [360, 156] on app-calendar-viewport "Tue 30 Wed 1 Thu 2 4/4 1 Job Fri 3 8/8 1 Job Sat 4 9/9 4 Jobs Sun 5 Mon 6 Tue 7…" at bounding box center [419, 232] width 838 height 324
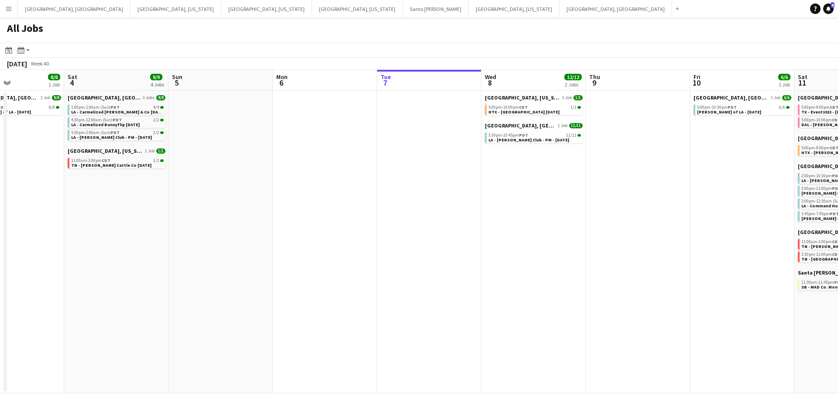
drag, startPoint x: 469, startPoint y: 144, endPoint x: 401, endPoint y: 165, distance: 71.1
click at [401, 165] on app-calendar-viewport "Tue 30 Wed 1 Thu 2 4/4 1 Job Fri 3 8/8 1 Job Sat 4 9/9 4 Jobs Sun 5 Mon 6 Tue 7…" at bounding box center [419, 232] width 838 height 324
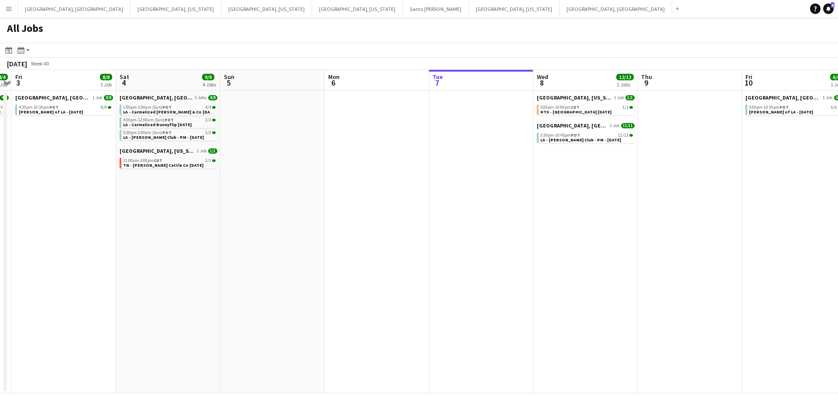
drag, startPoint x: 421, startPoint y: 168, endPoint x: 228, endPoint y: 205, distance: 196.2
click at [190, 200] on app-calendar-viewport "Tue 30 Wed 1 Thu 2 4/4 1 Job Fri 3 8/8 1 Job Sat 4 9/9 4 Jobs Sun 5 Mon 6 Tue 7…" at bounding box center [419, 232] width 838 height 324
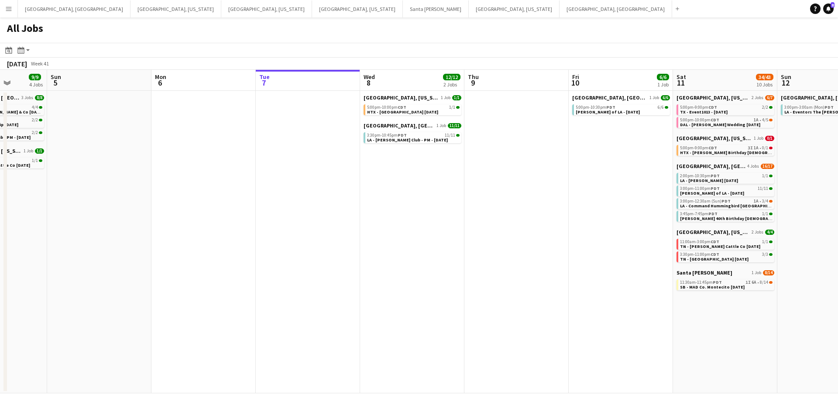
drag, startPoint x: 383, startPoint y: 205, endPoint x: 303, endPoint y: 205, distance: 80.8
click at [303, 205] on app-calendar-viewport "Thu 2 4/4 1 Job Fri 3 8/8 1 Job Sat 4 9/9 4 Jobs Sun 5 Mon 6 Tue 7 Wed 8 12/12 …" at bounding box center [419, 232] width 838 height 324
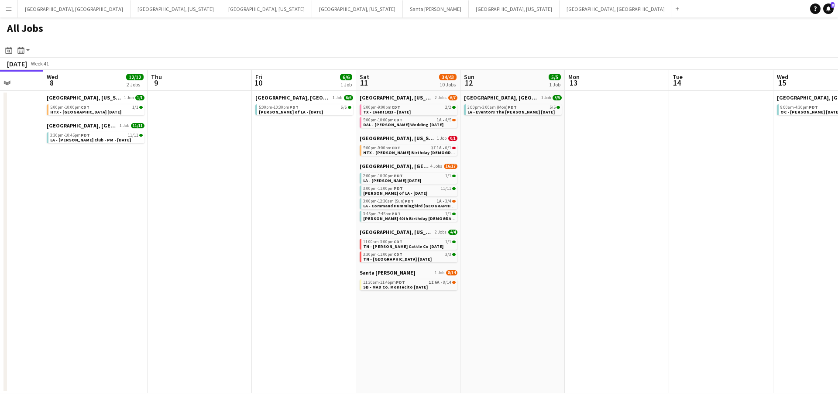
drag, startPoint x: 378, startPoint y: 189, endPoint x: 263, endPoint y: 192, distance: 114.9
click at [263, 192] on app-calendar-viewport "Sat 4 9/9 4 Jobs Sun 5 Mon 6 Tue 7 Wed 8 12/12 2 Jobs Thu 9 Fri 10 6/6 1 Job Sa…" at bounding box center [419, 232] width 838 height 324
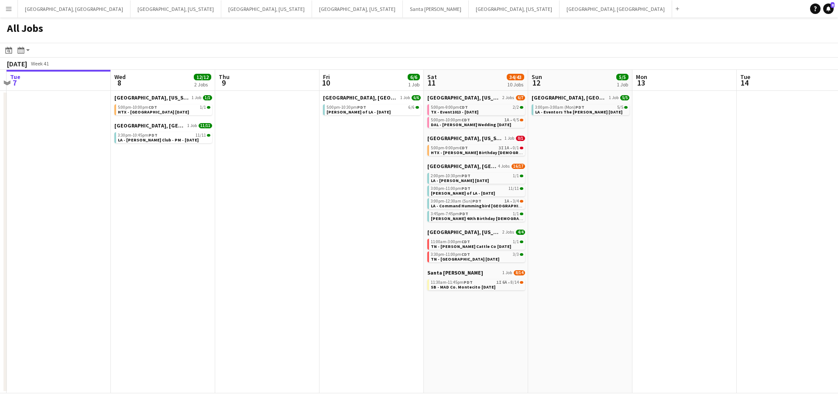
scroll to position [0, 255]
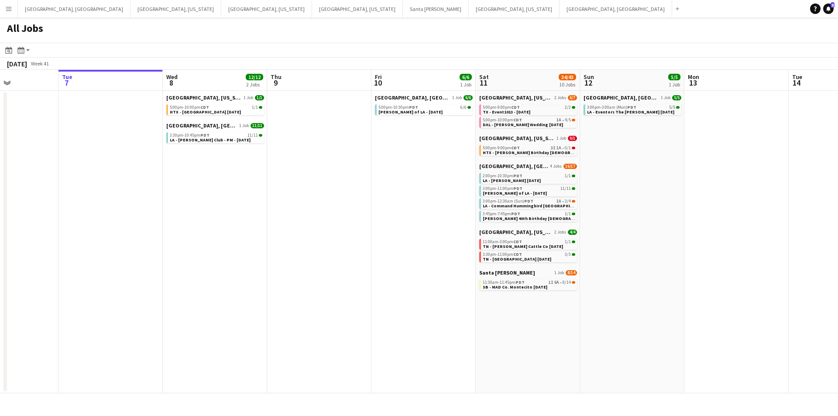
drag, startPoint x: 485, startPoint y: 227, endPoint x: 637, endPoint y: 214, distance: 152.9
click at [637, 214] on app-calendar-viewport "Sat 4 9/9 4 Jobs Sun 5 Mon 6 Tue 7 Wed 8 12/12 2 Jobs Thu 9 Fri 10 6/6 1 Job Sa…" at bounding box center [419, 232] width 838 height 324
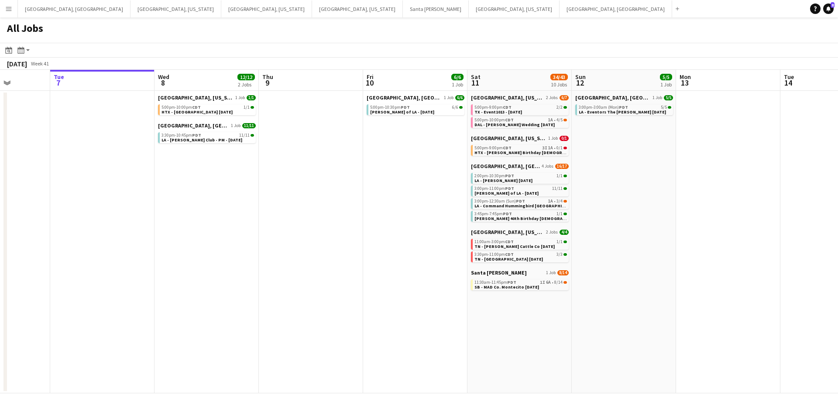
scroll to position [0, 277]
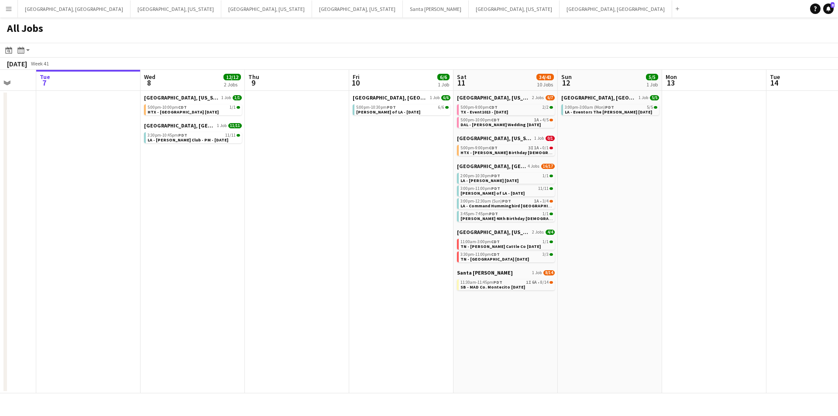
drag, startPoint x: 699, startPoint y: 207, endPoint x: 676, endPoint y: 208, distance: 22.3
click at [676, 208] on app-calendar-viewport "Sat 4 9/9 4 Jobs Sun 5 Mon 6 Tue 7 Wed 8 12/12 2 Jobs Thu 9 Fri 10 6/6 1 Job Sa…" at bounding box center [419, 232] width 838 height 324
